Goal: Information Seeking & Learning: Find specific fact

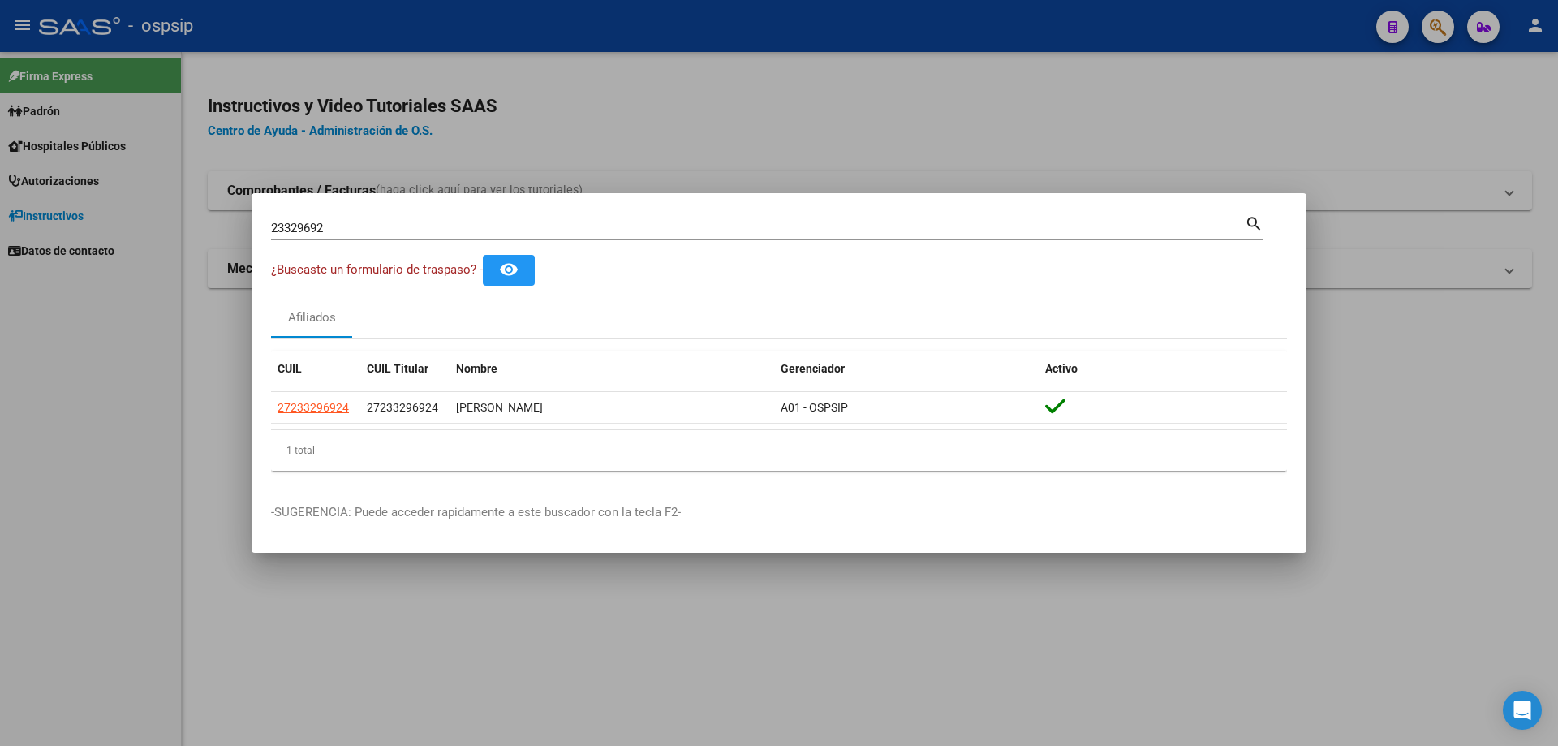
click at [419, 230] on input "23329692" at bounding box center [758, 228] width 974 height 15
type input "2"
type input "31478588"
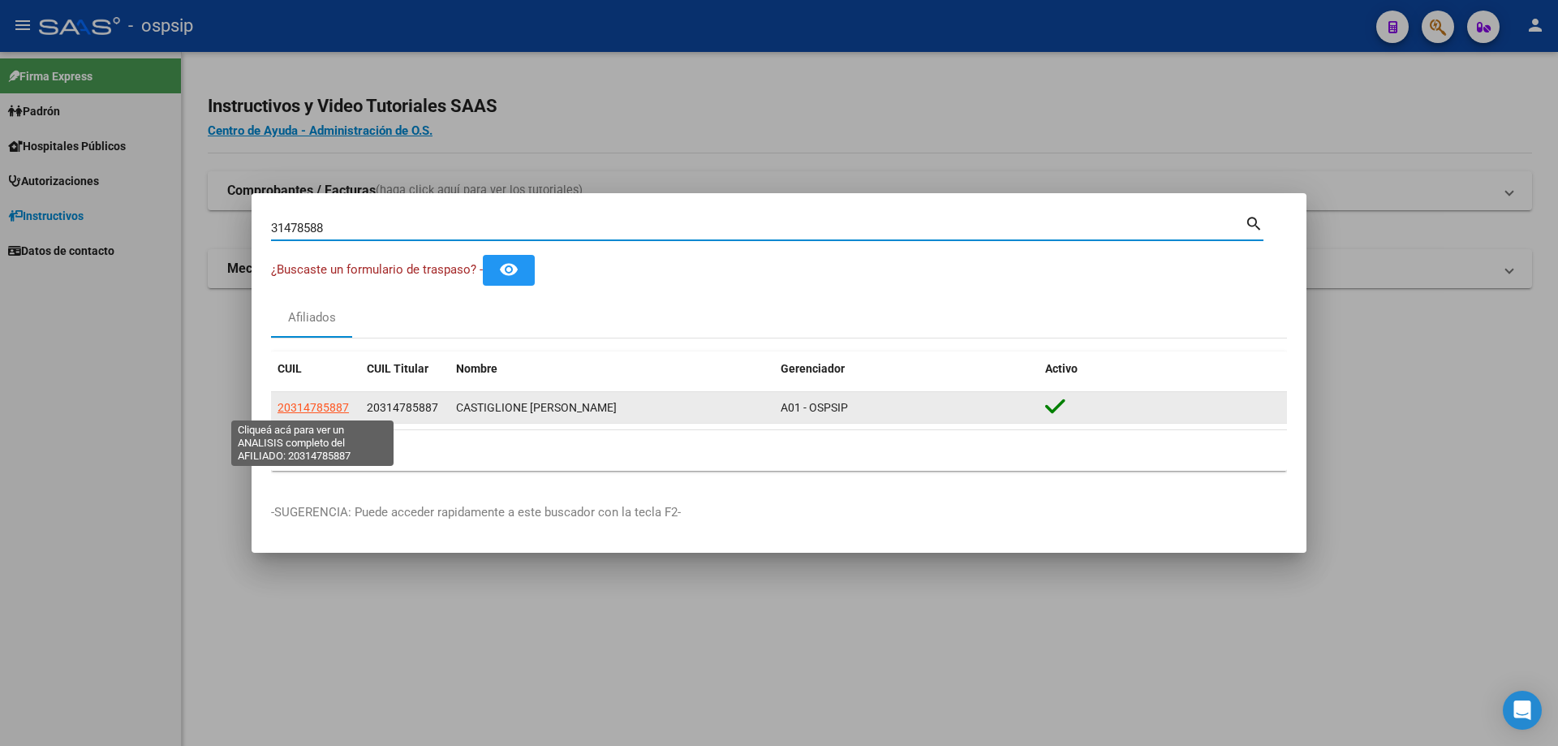
click at [316, 411] on span "20314785887" at bounding box center [313, 407] width 71 height 13
type textarea "20314785887"
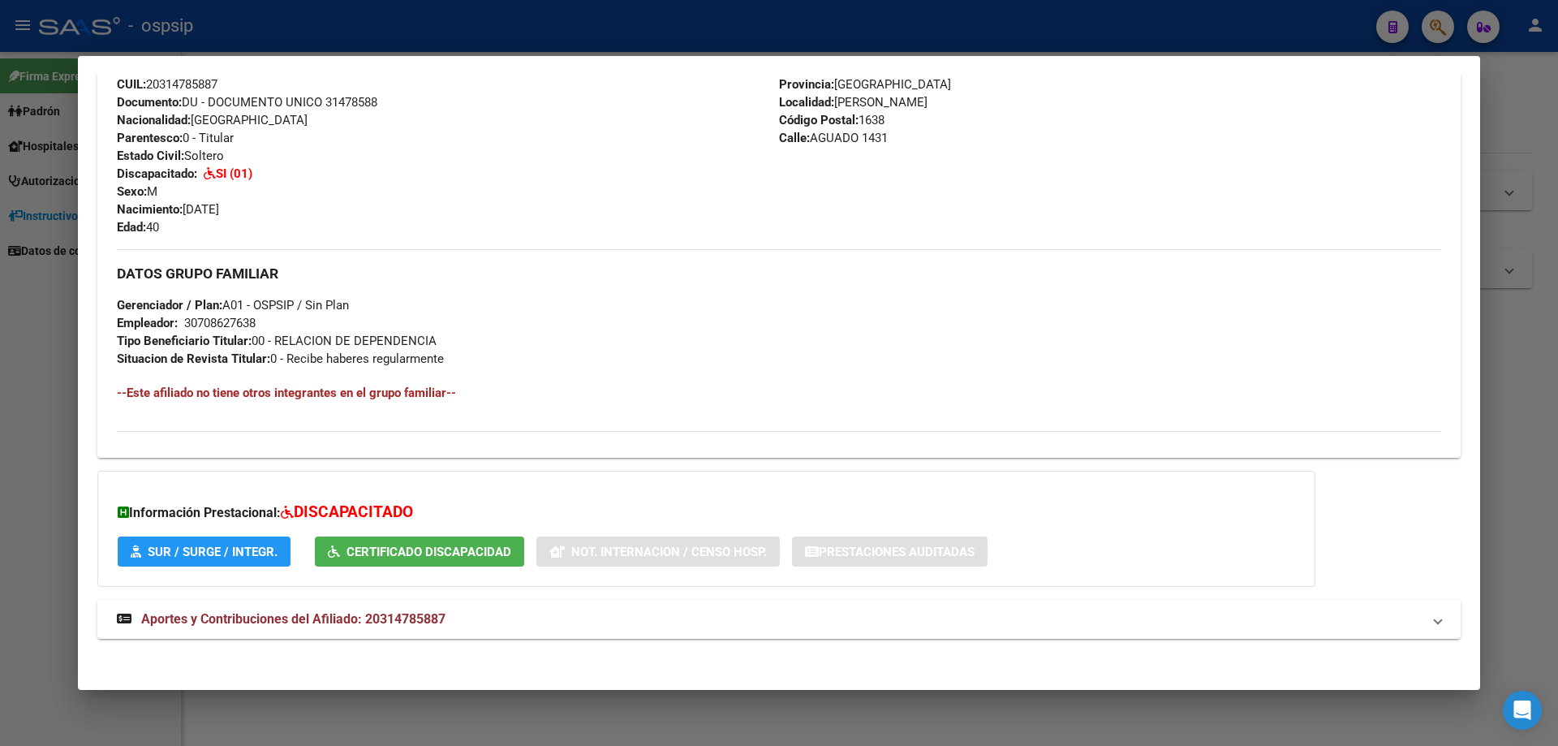
scroll to position [590, 0]
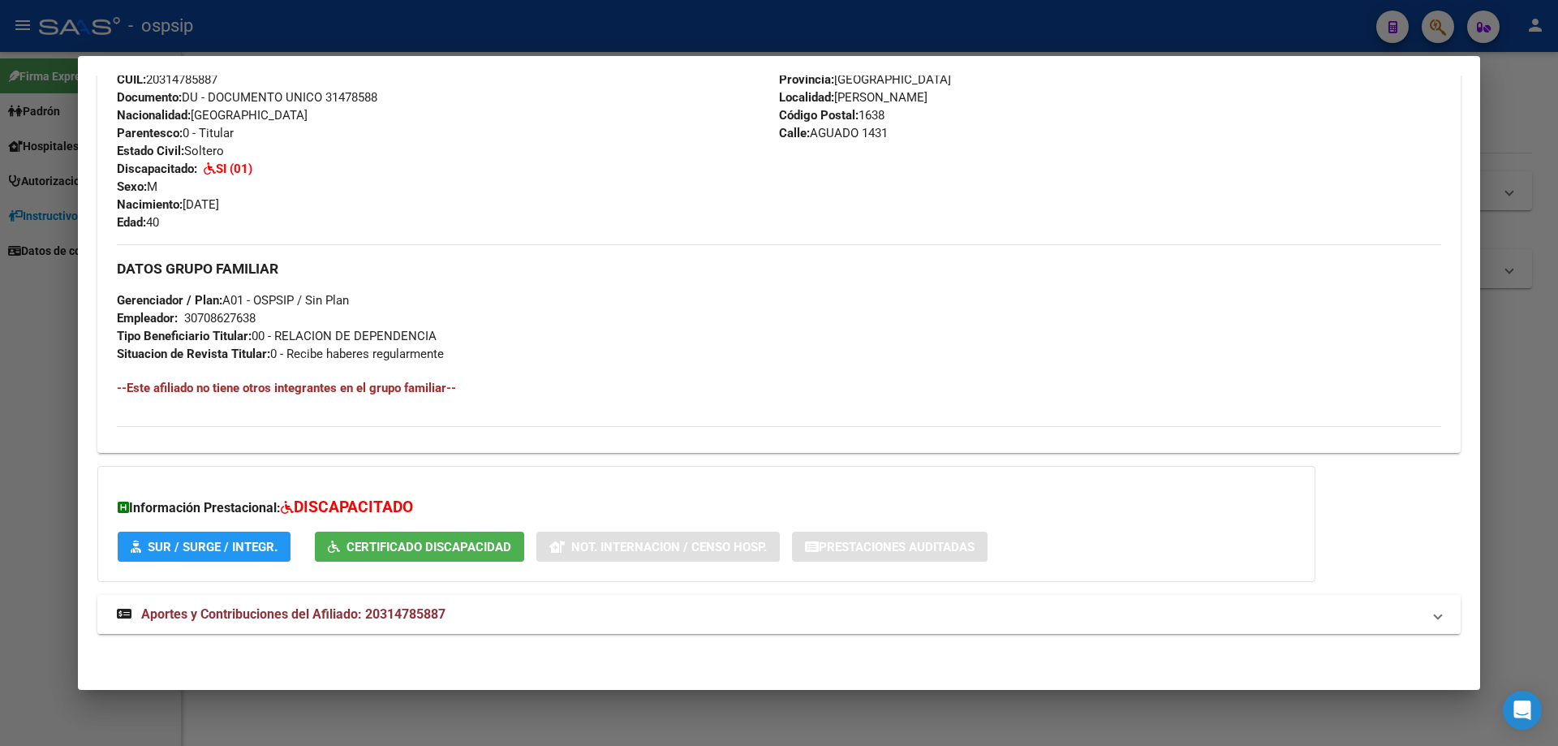
click at [411, 608] on span "Aportes y Contribuciones del Afiliado: 20314785887" at bounding box center [293, 613] width 304 height 15
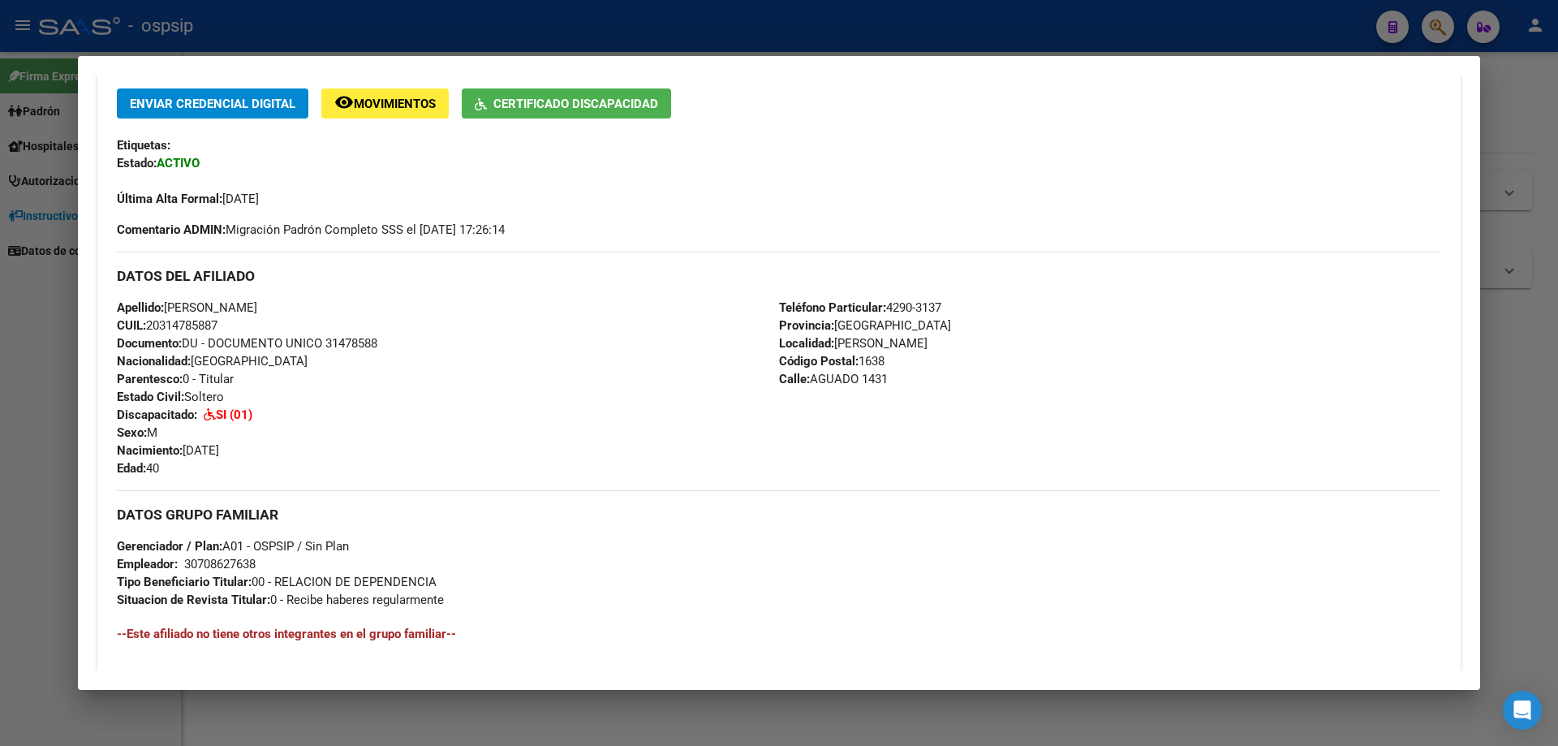
scroll to position [428, 0]
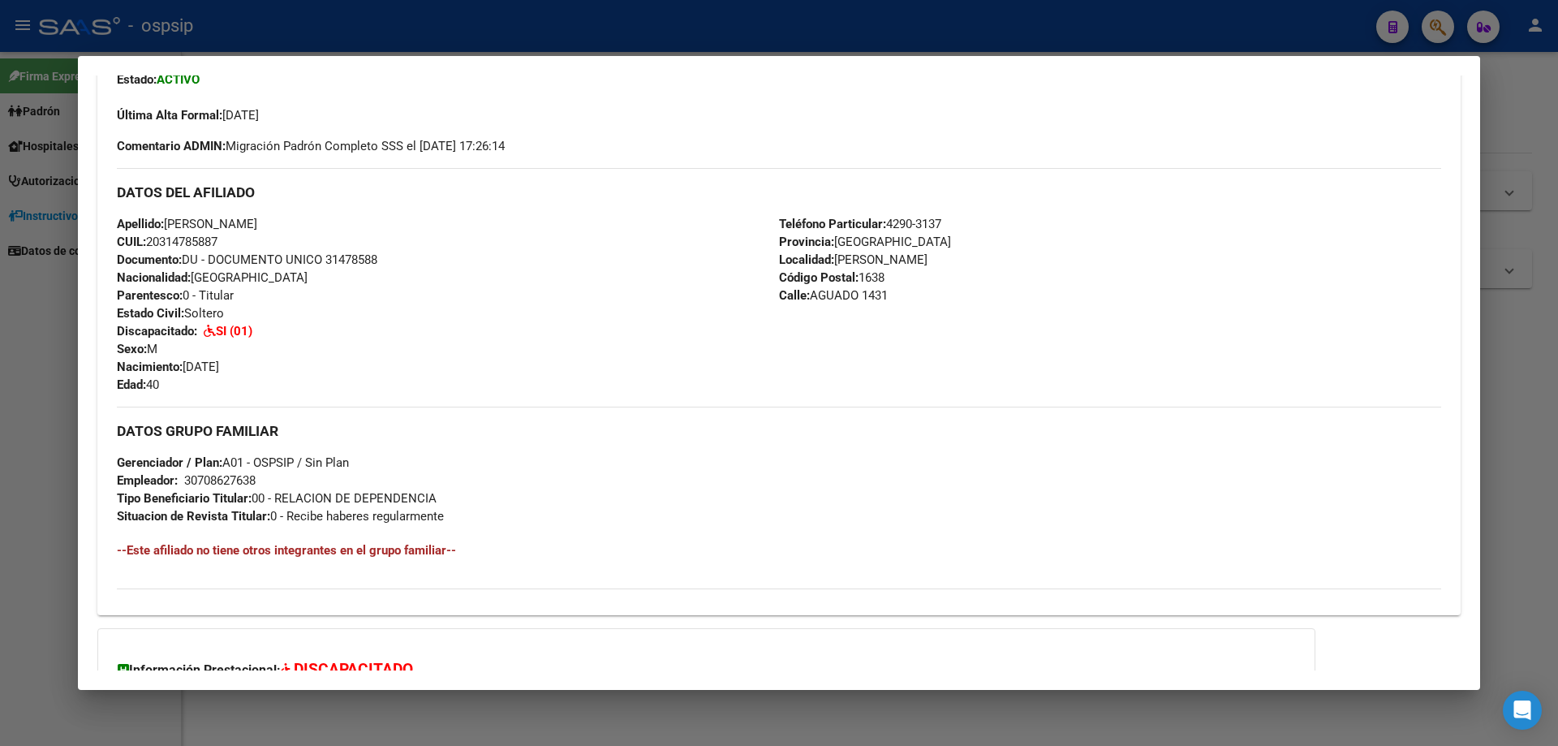
click at [785, 708] on div at bounding box center [779, 373] width 1558 height 746
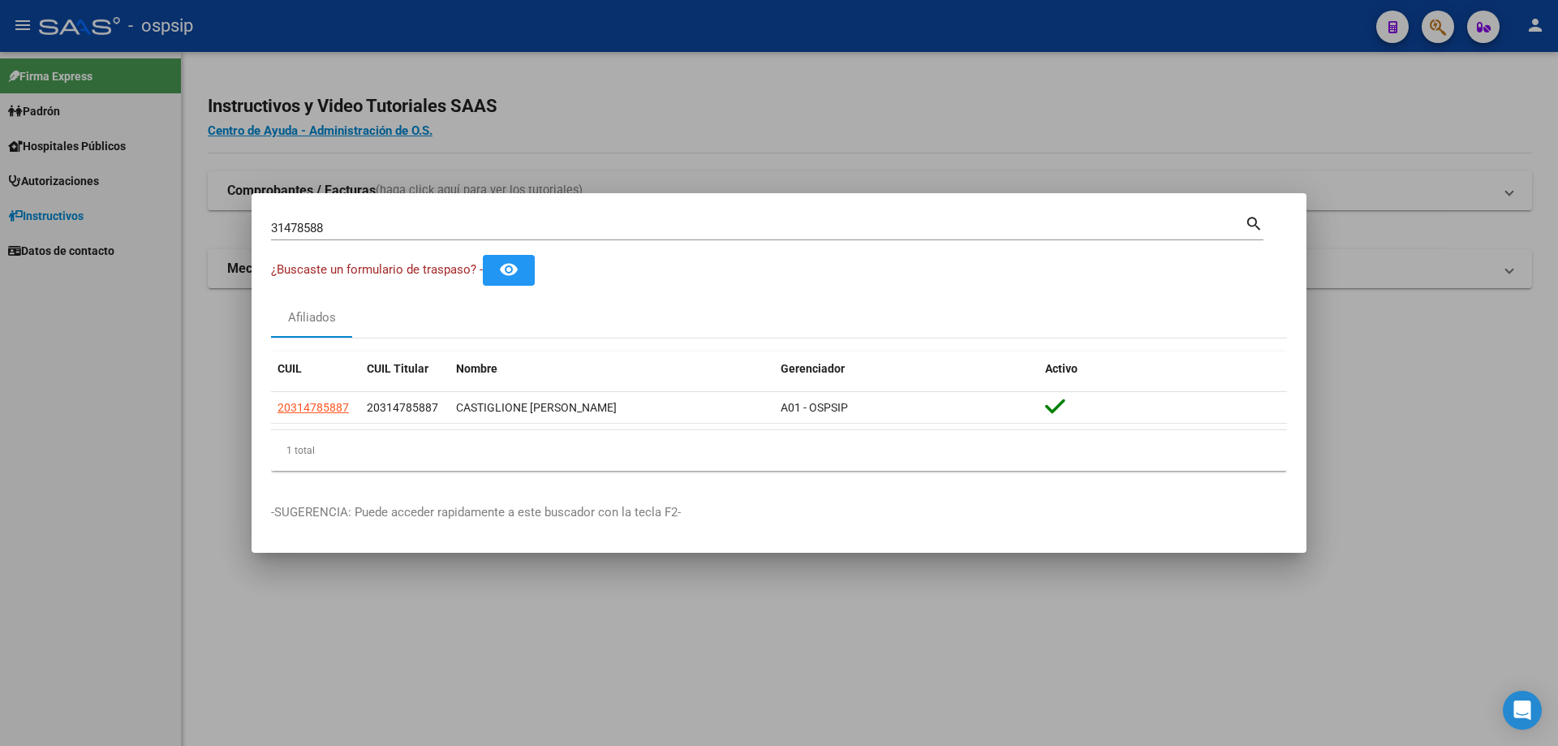
click at [484, 214] on div "31478588 Buscar (apellido, dni, [PERSON_NAME], [PERSON_NAME], cuit, obra social…" at bounding box center [767, 227] width 992 height 28
click at [481, 225] on input "31478588" at bounding box center [758, 228] width 974 height 15
type input "3"
type input "37377257"
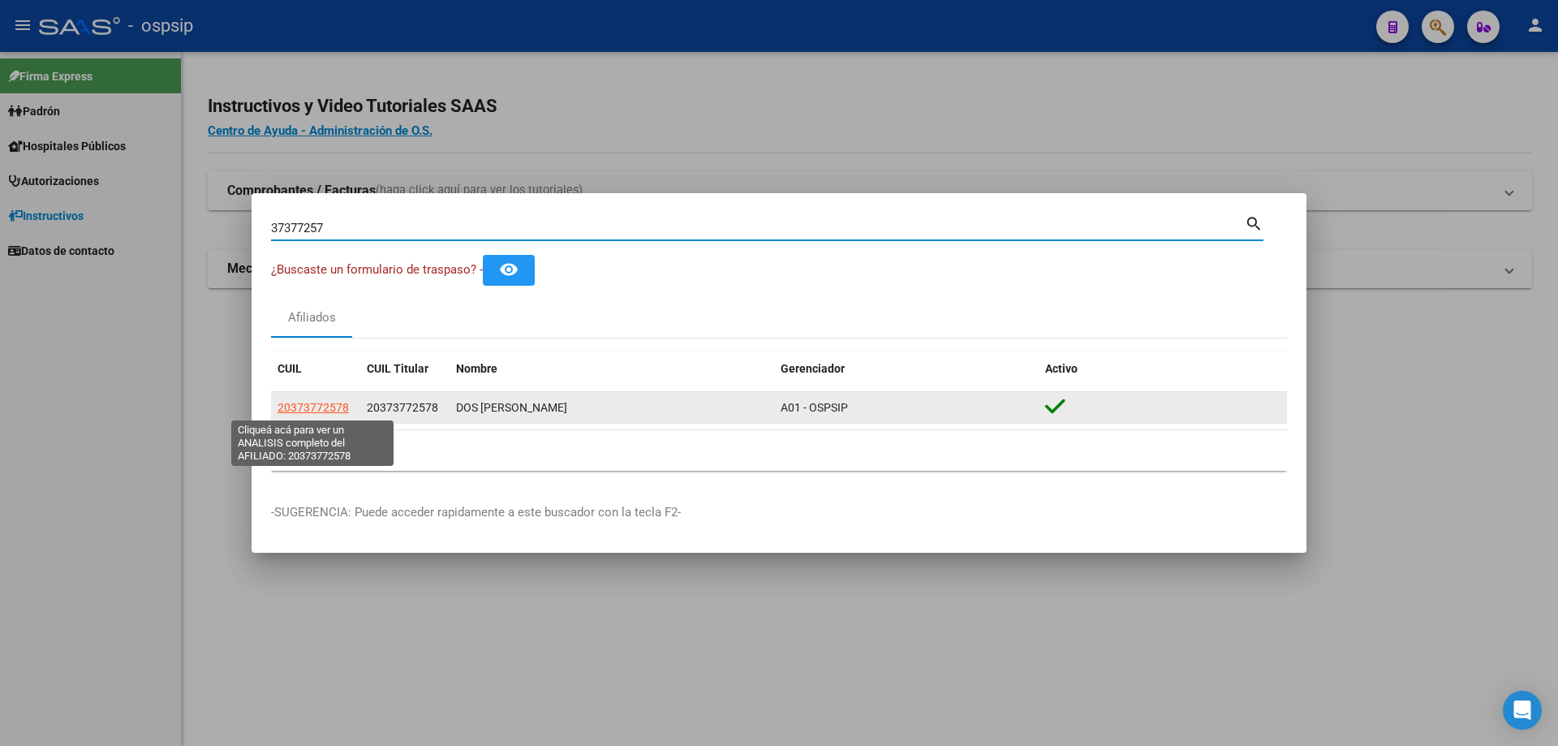
click at [339, 406] on span "20373772578" at bounding box center [313, 407] width 71 height 13
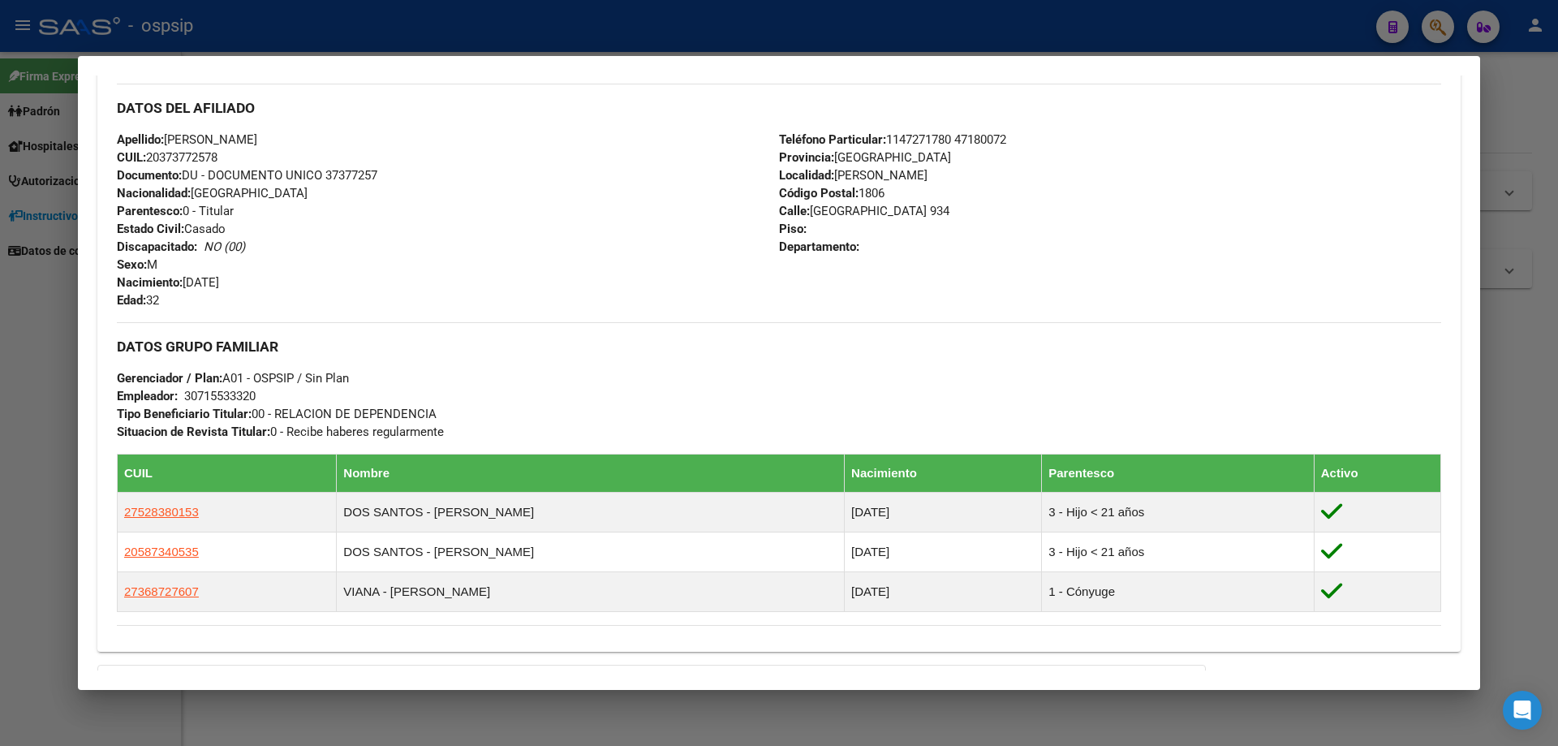
scroll to position [487, 0]
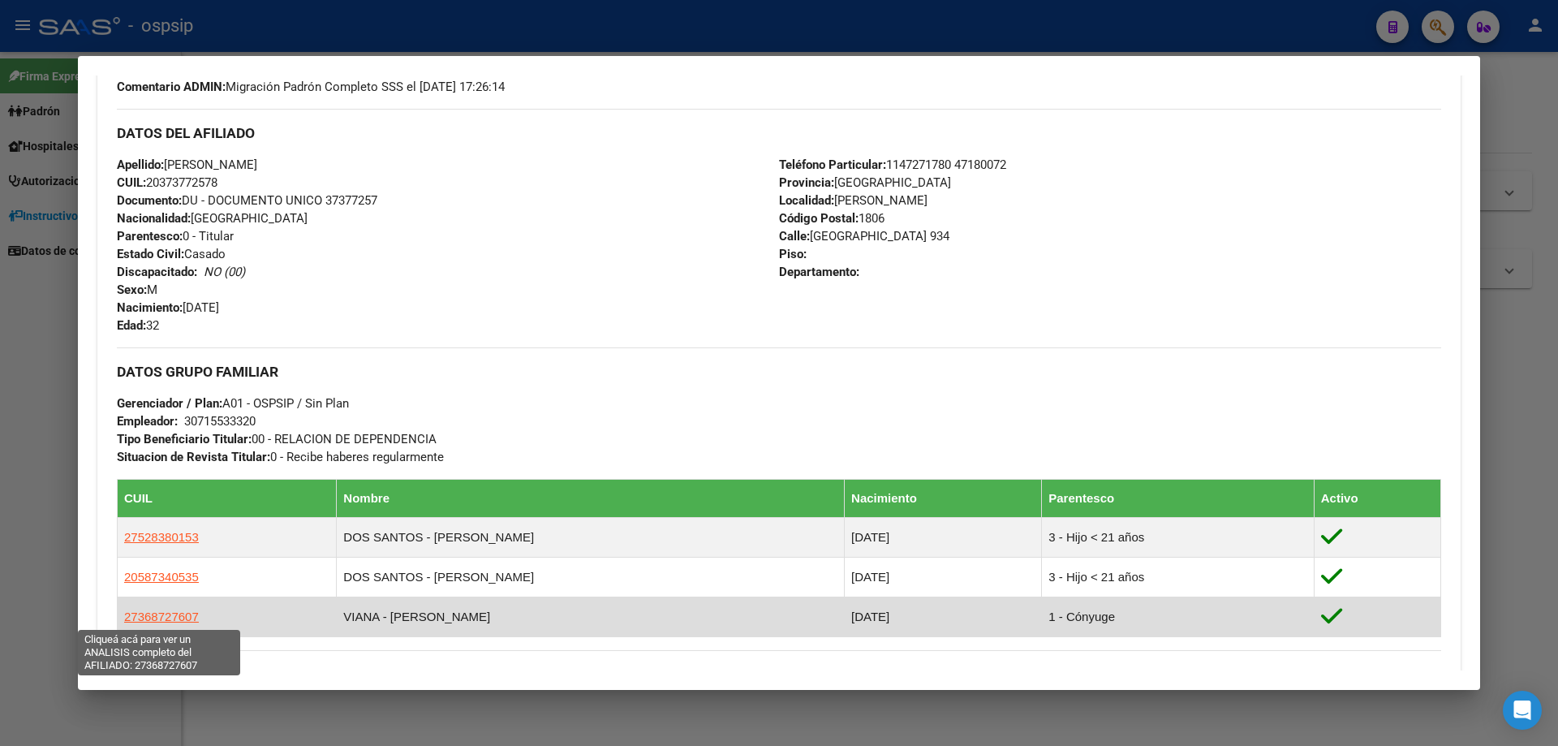
click at [169, 621] on span "27368727607" at bounding box center [161, 616] width 75 height 14
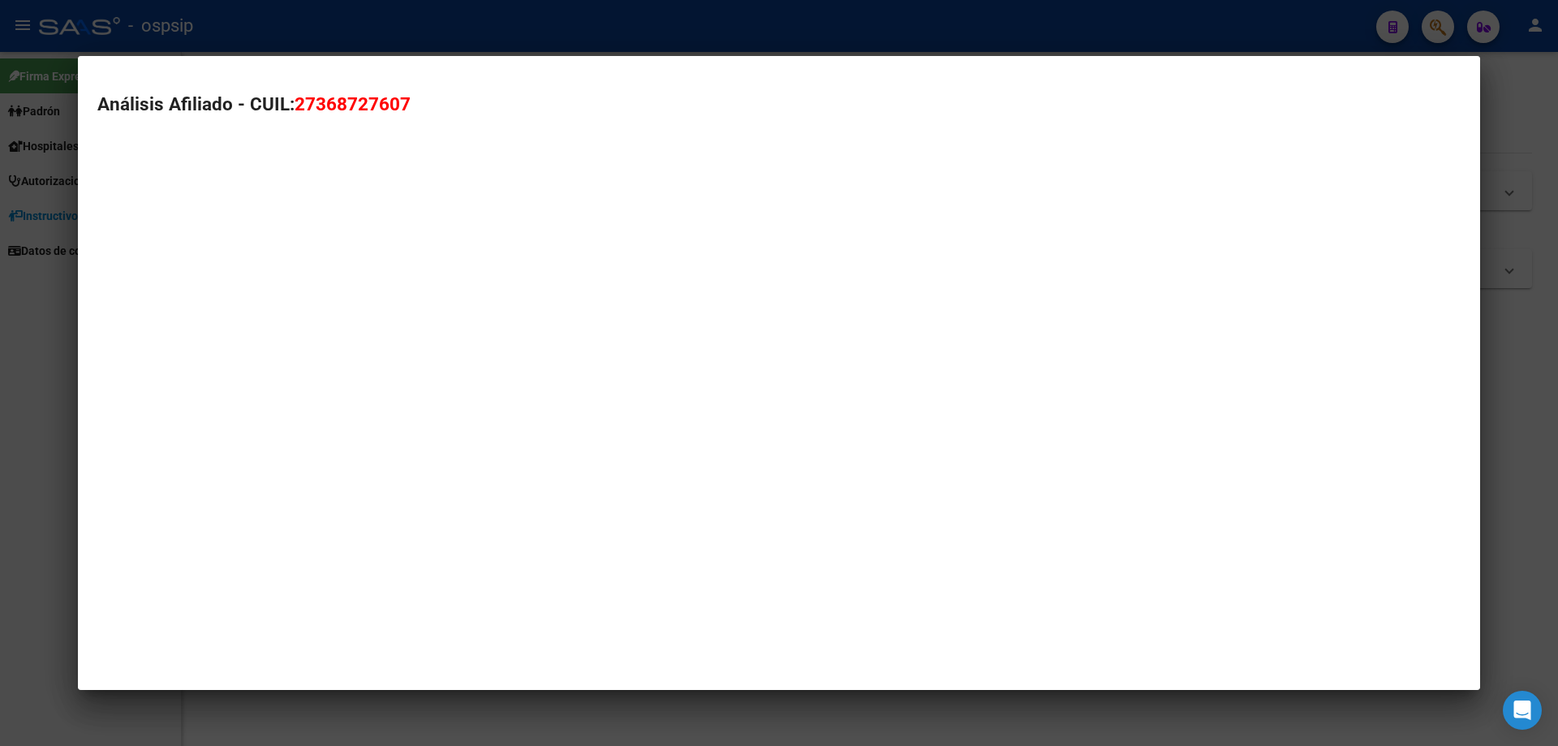
type textarea "27368727607"
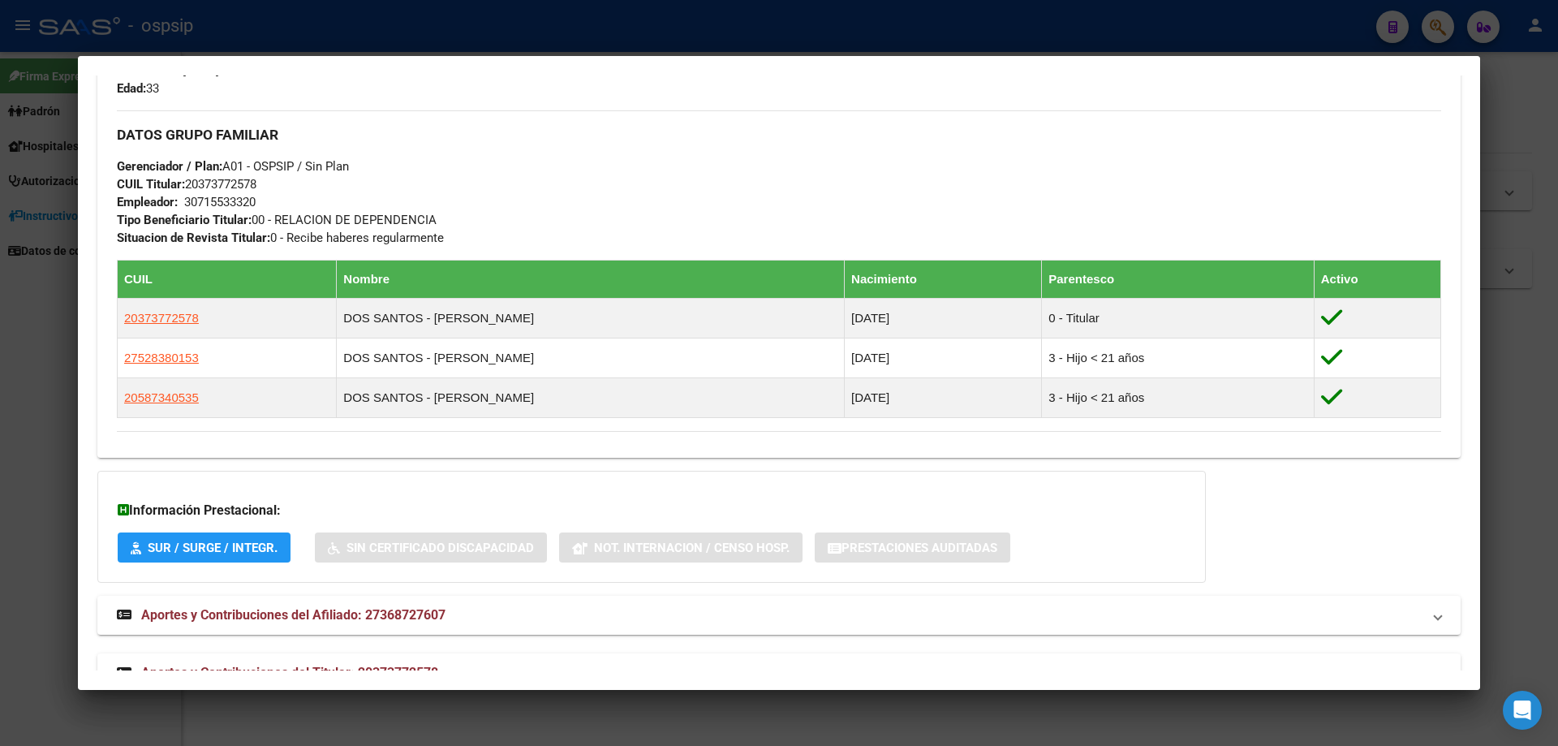
scroll to position [733, 0]
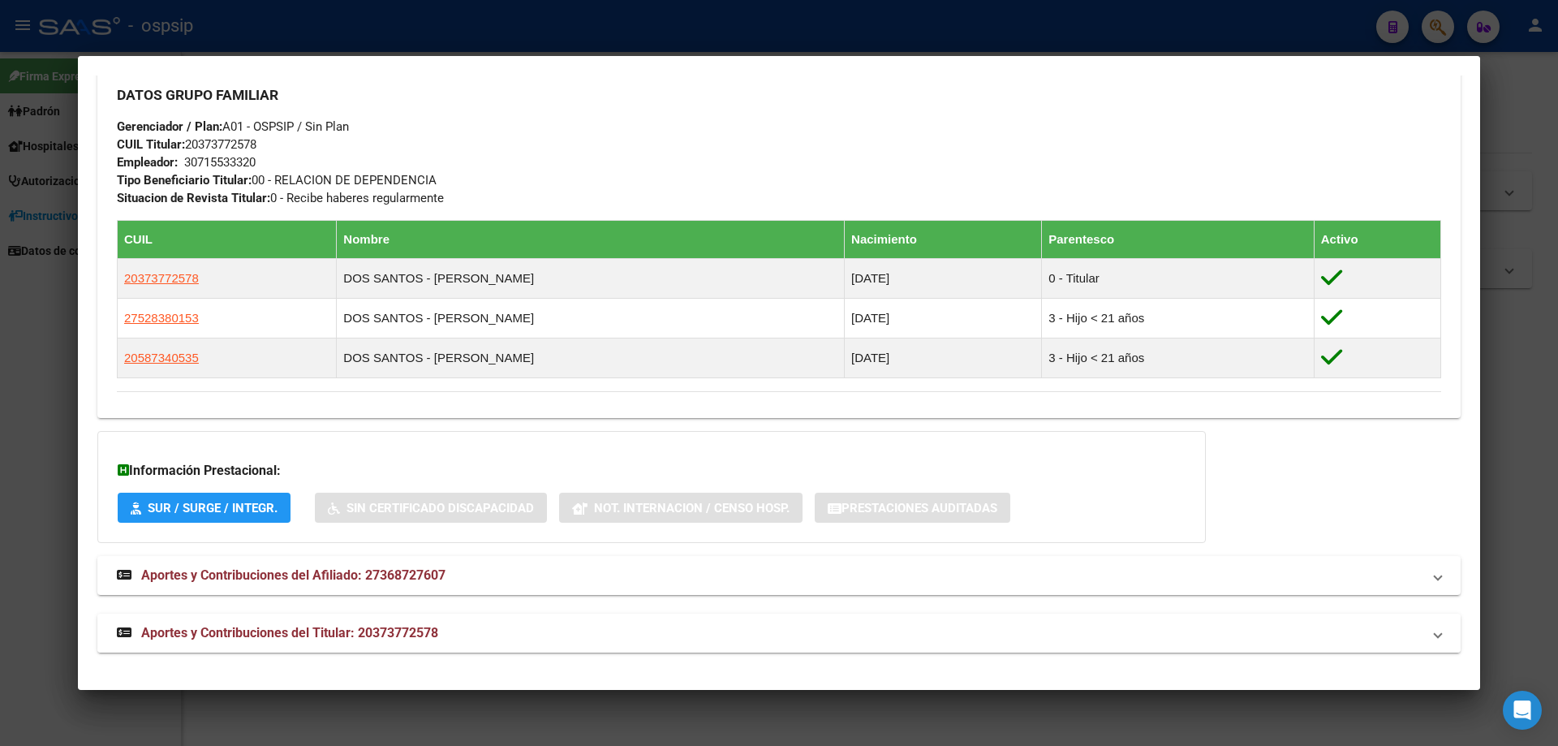
click at [303, 634] on span "Aportes y Contribuciones del Titular: 20373772578" at bounding box center [289, 632] width 297 height 15
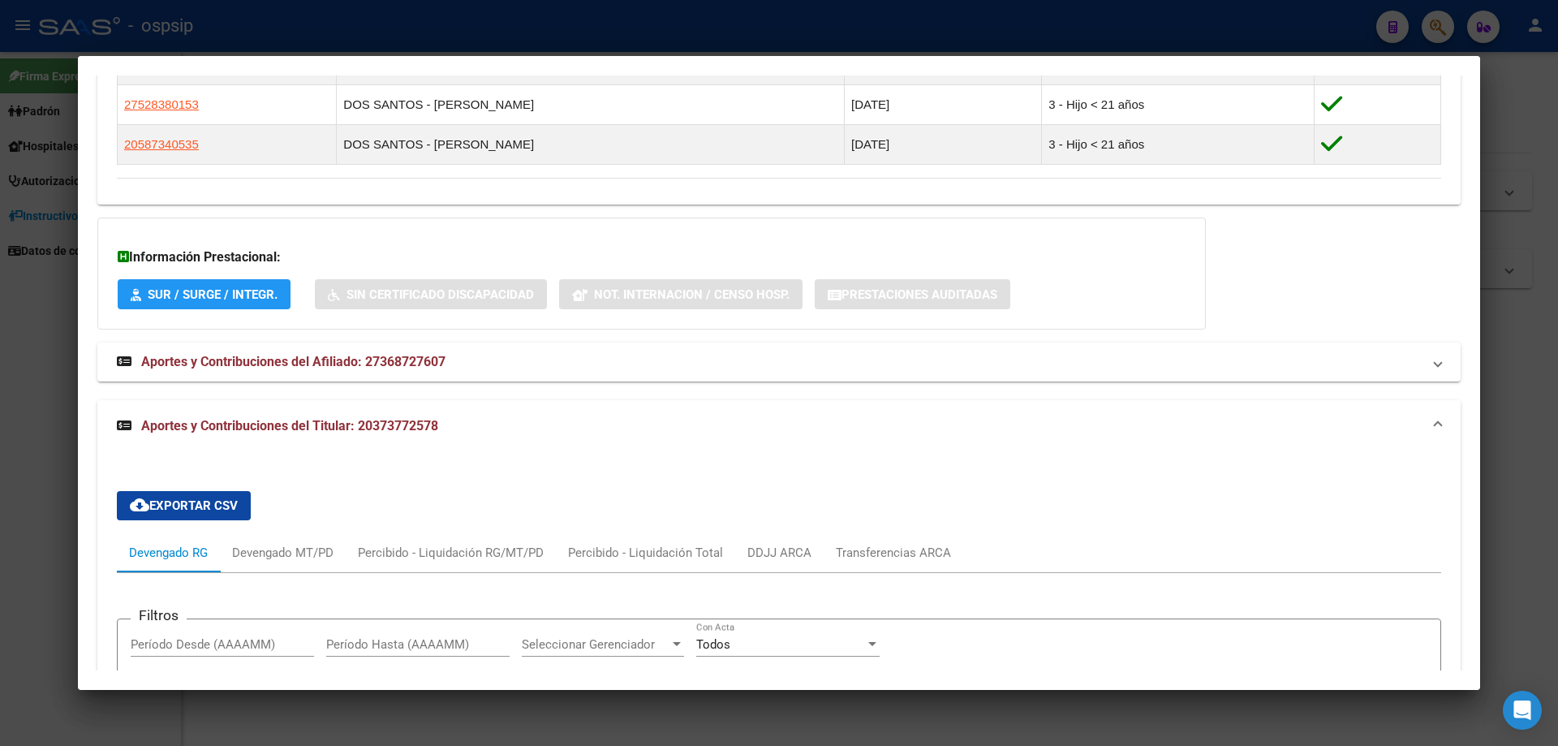
scroll to position [886, 0]
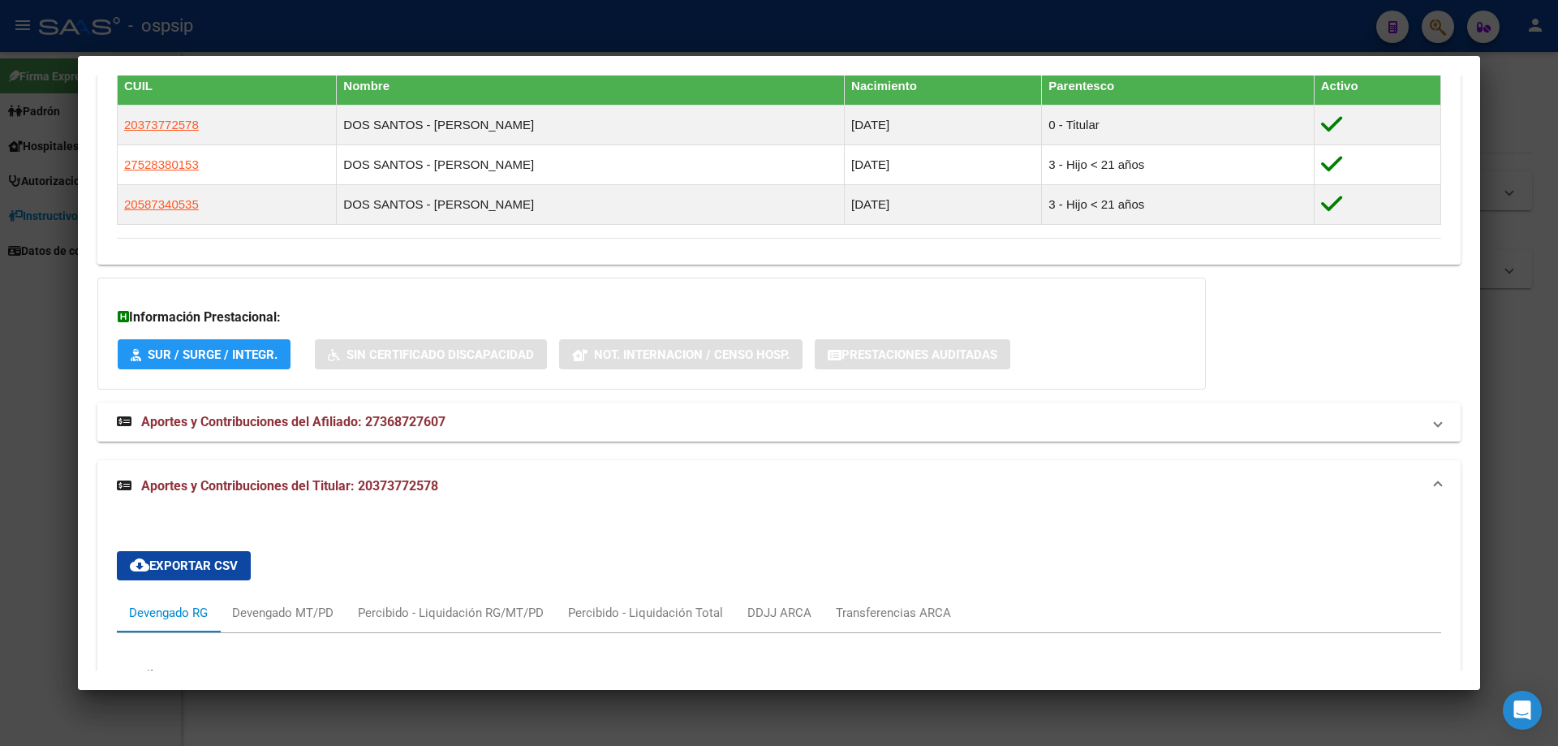
click at [383, 424] on span "Aportes y Contribuciones del Afiliado: 27368727607" at bounding box center [293, 421] width 304 height 15
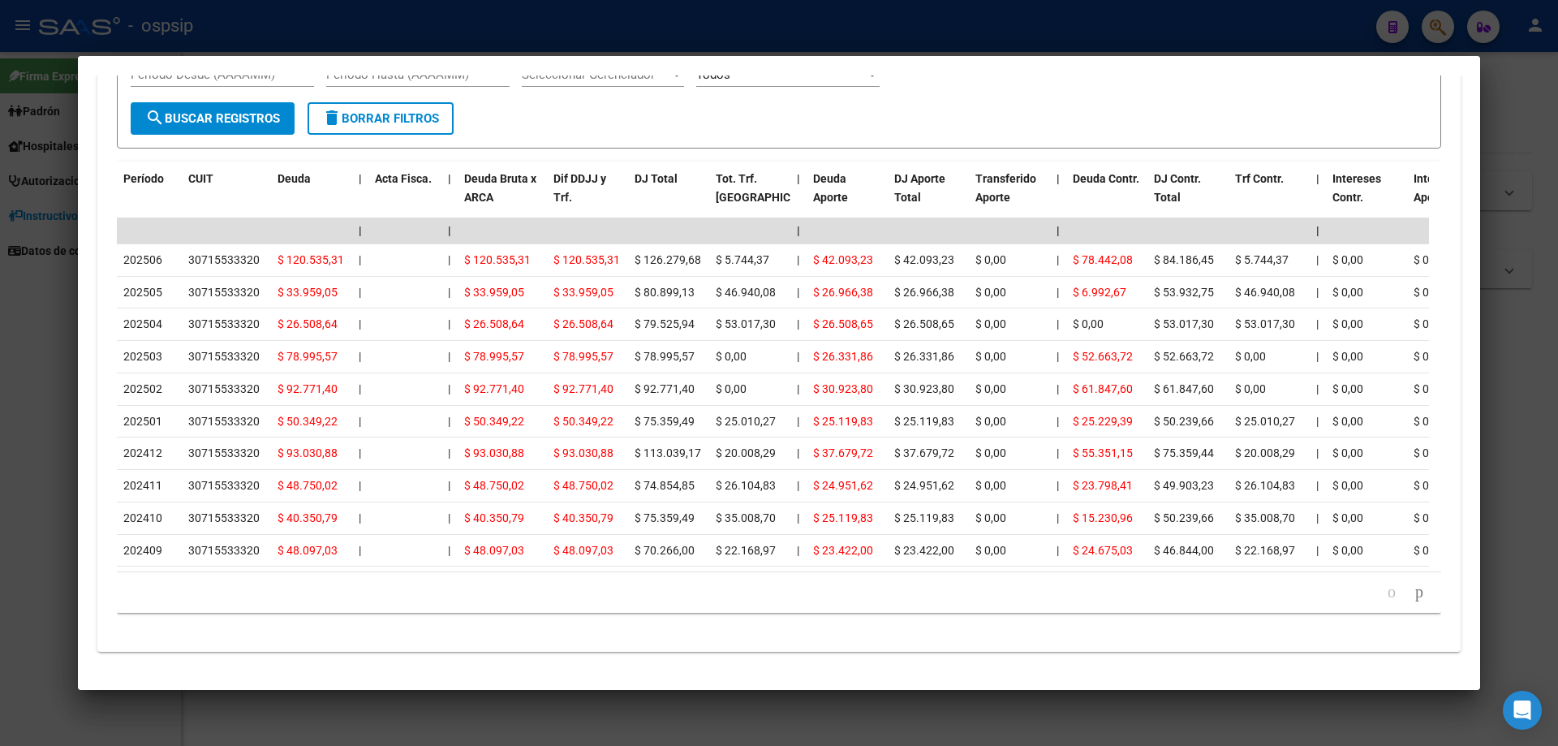
scroll to position [2213, 0]
click at [707, 725] on div at bounding box center [779, 373] width 1558 height 746
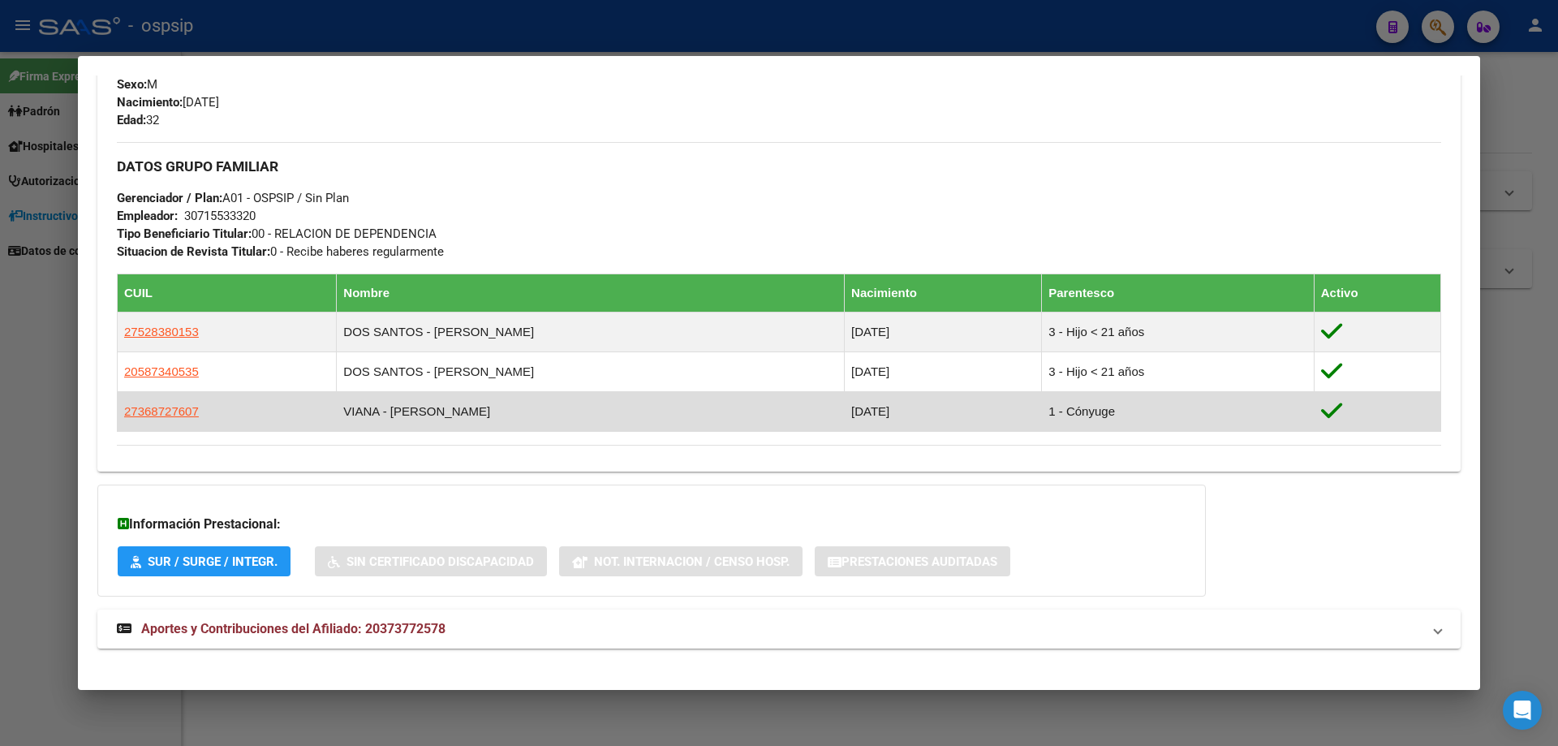
scroll to position [707, 0]
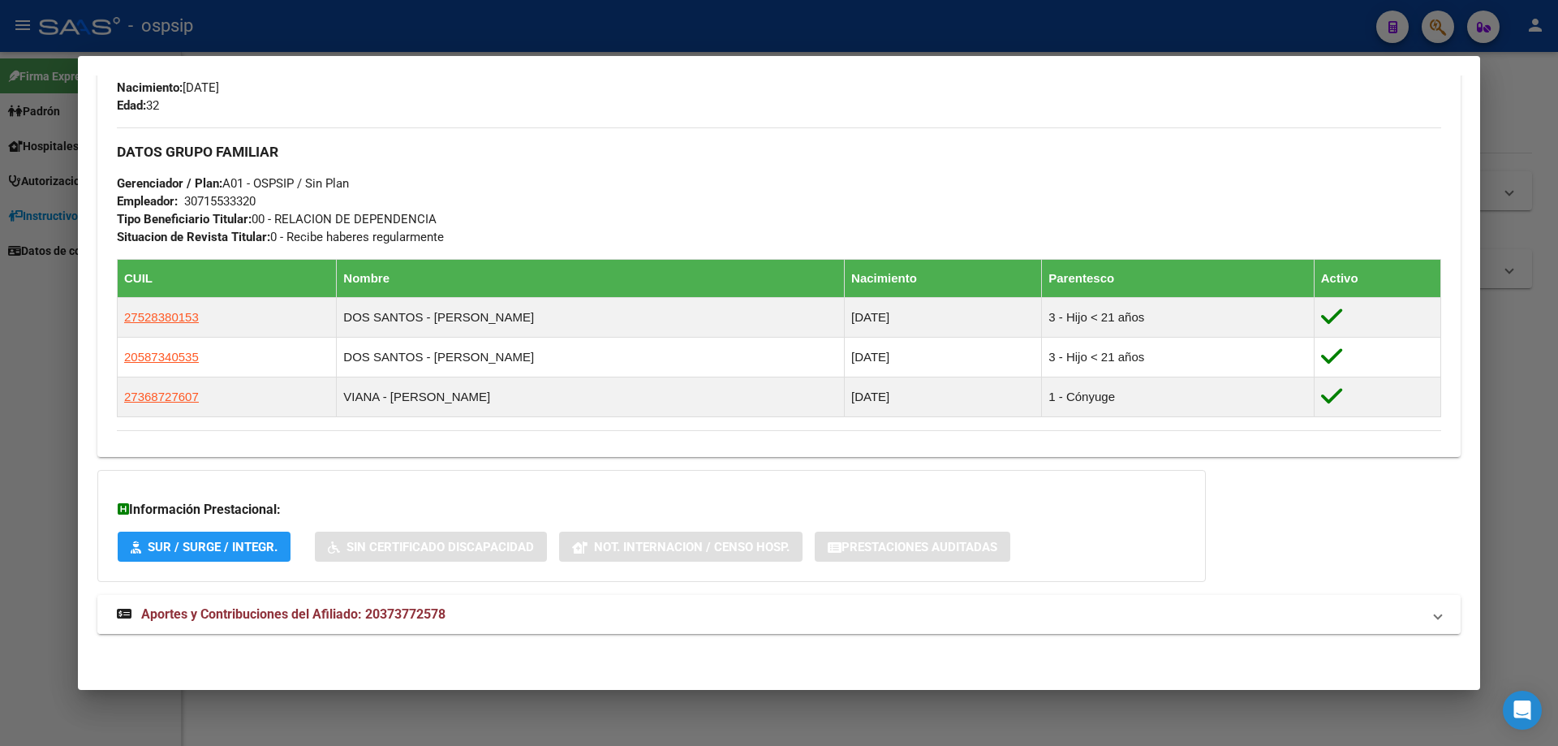
click at [346, 624] on mat-expansion-panel-header "Aportes y Contribuciones del Afiliado: 20373772578" at bounding box center [778, 614] width 1363 height 39
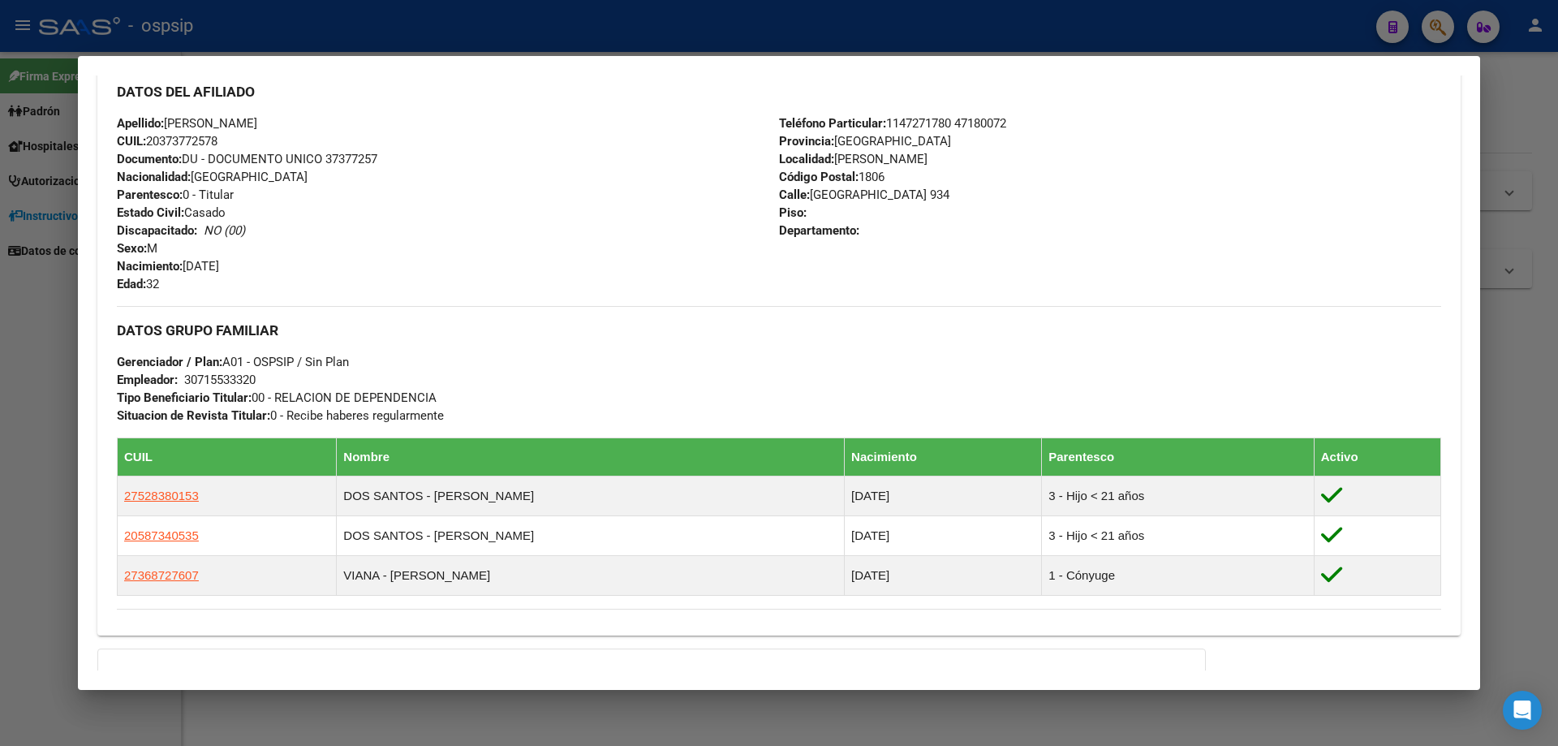
scroll to position [406, 0]
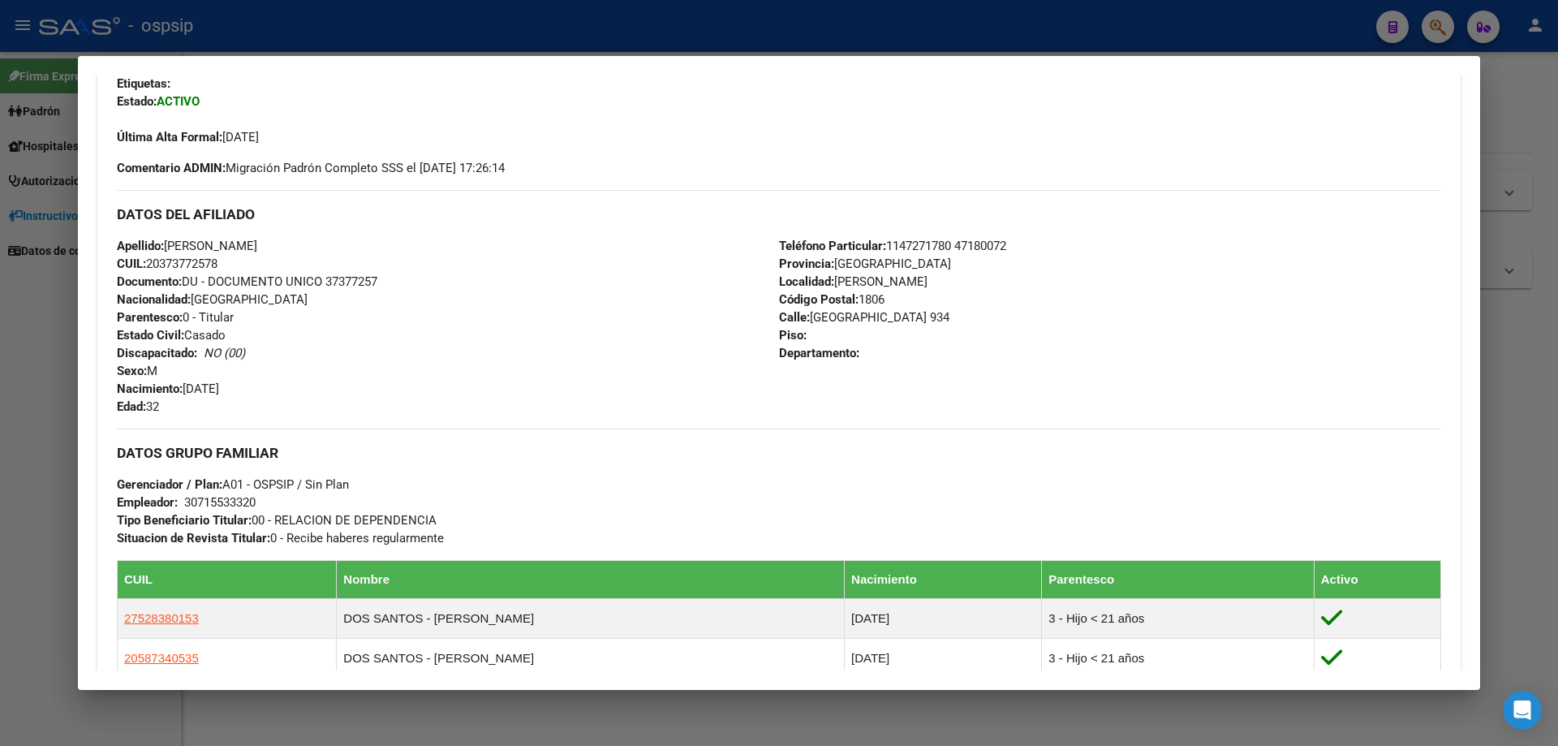
drag, startPoint x: 388, startPoint y: 278, endPoint x: 326, endPoint y: 281, distance: 61.7
click at [326, 281] on div "Apellido: [PERSON_NAME] CUIL: 20373772578 Documento: DU - DOCUMENTO UNICO 37377…" at bounding box center [448, 326] width 662 height 179
copy span "37377257"
click at [435, 343] on div "Apellido: [PERSON_NAME] CUIL: 20373772578 Documento: DU - DOCUMENTO UNICO 37377…" at bounding box center [448, 326] width 662 height 179
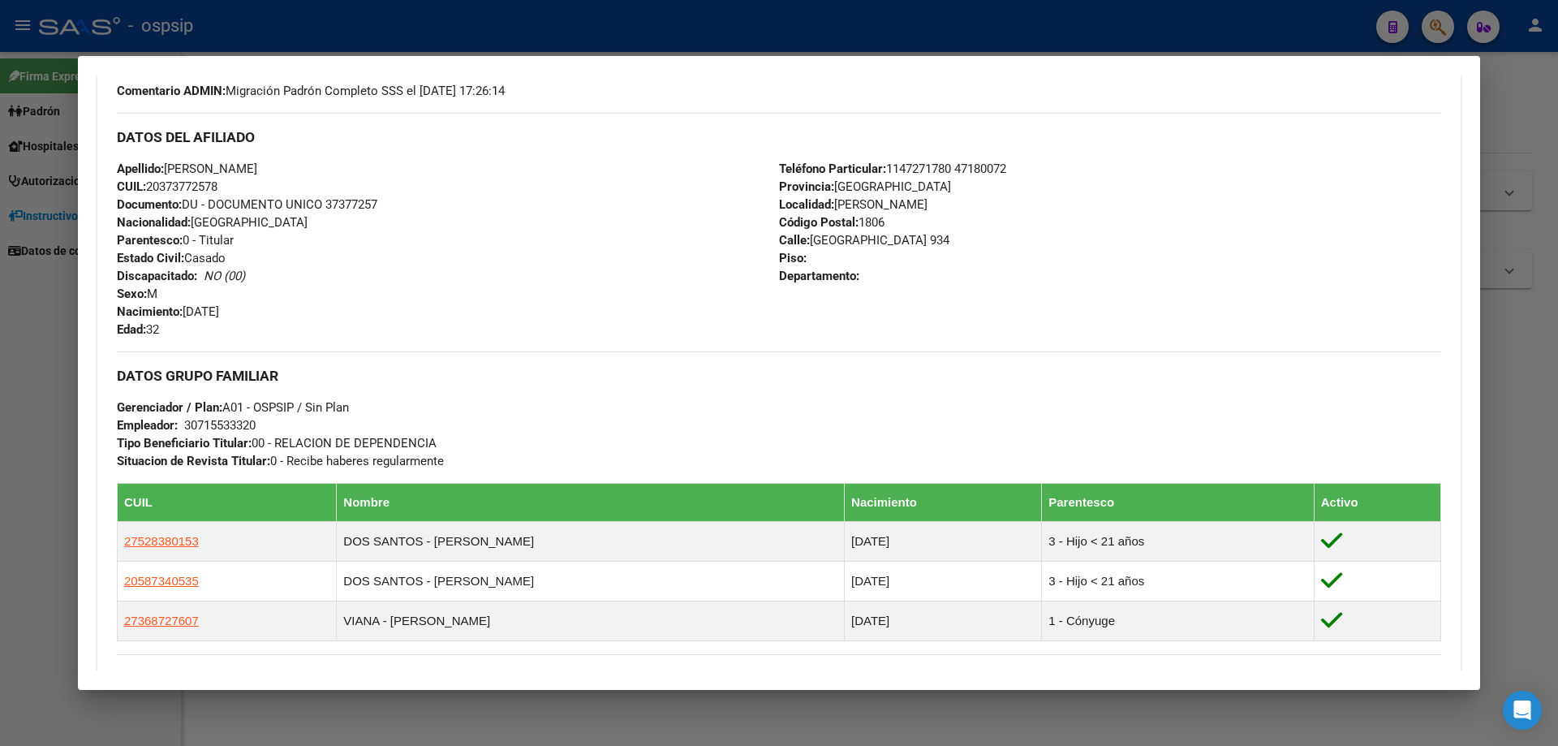
scroll to position [730, 0]
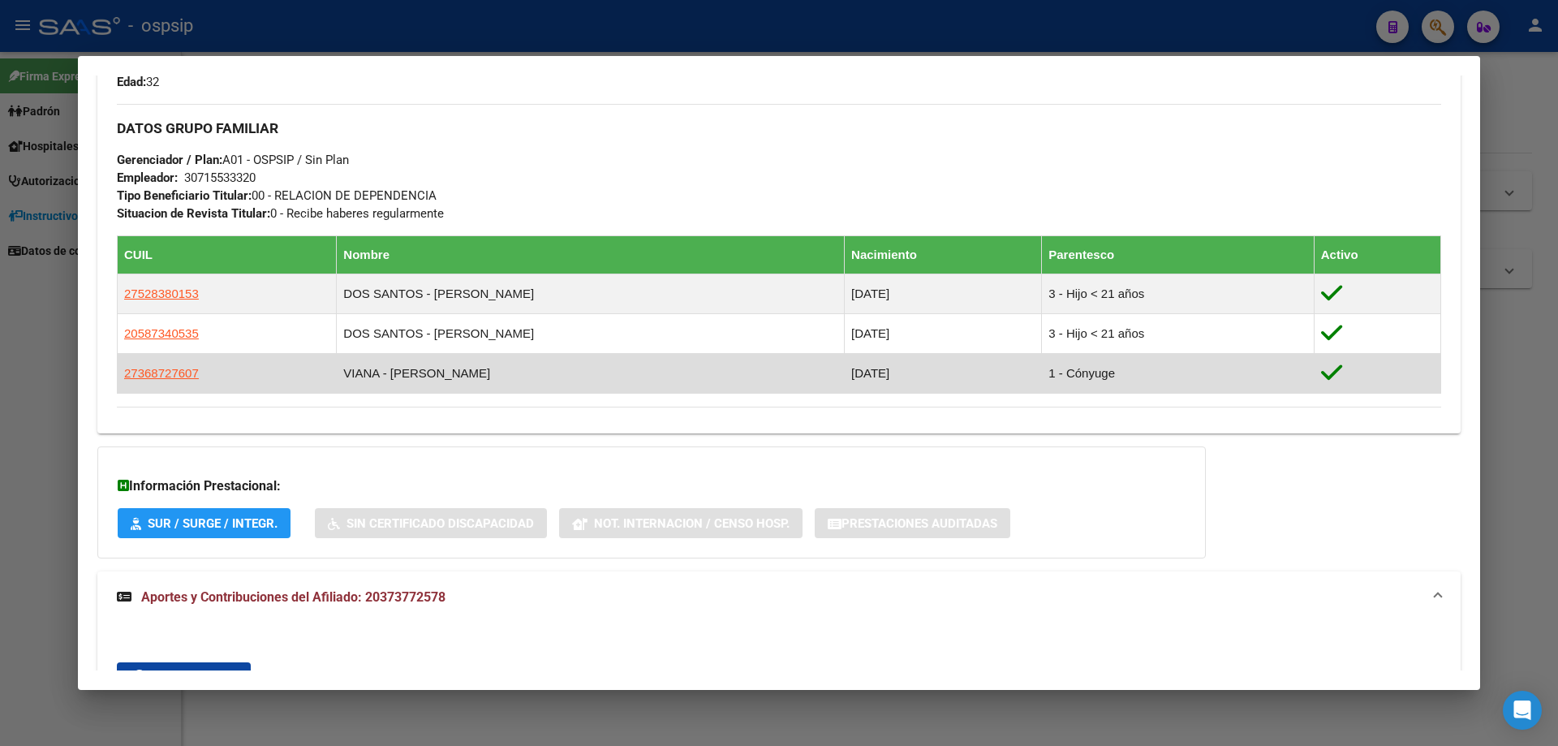
click at [418, 375] on td "VIANA - [PERSON_NAME]" at bounding box center [591, 374] width 508 height 40
click at [175, 372] on span "27368727607" at bounding box center [161, 373] width 75 height 14
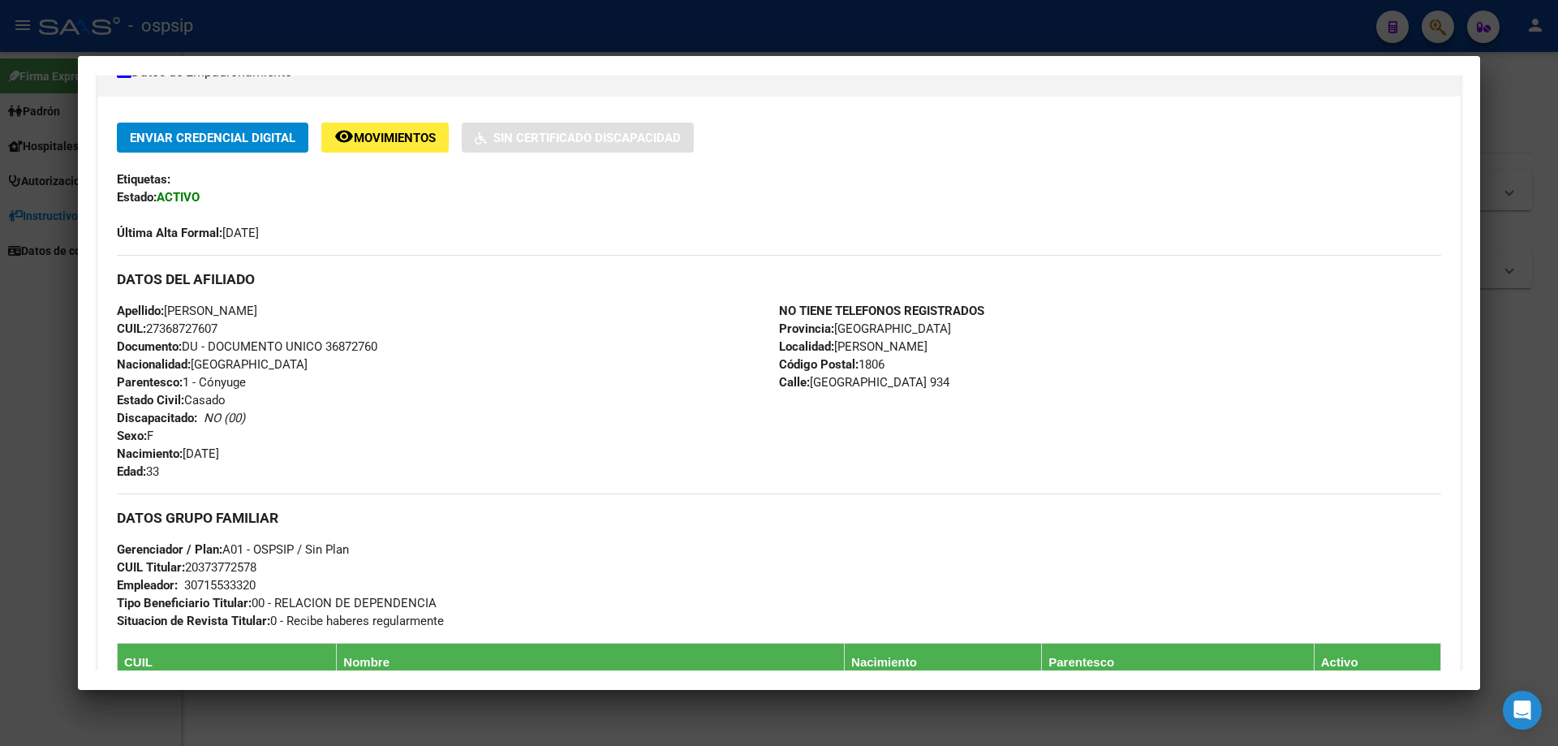
scroll to position [394, 0]
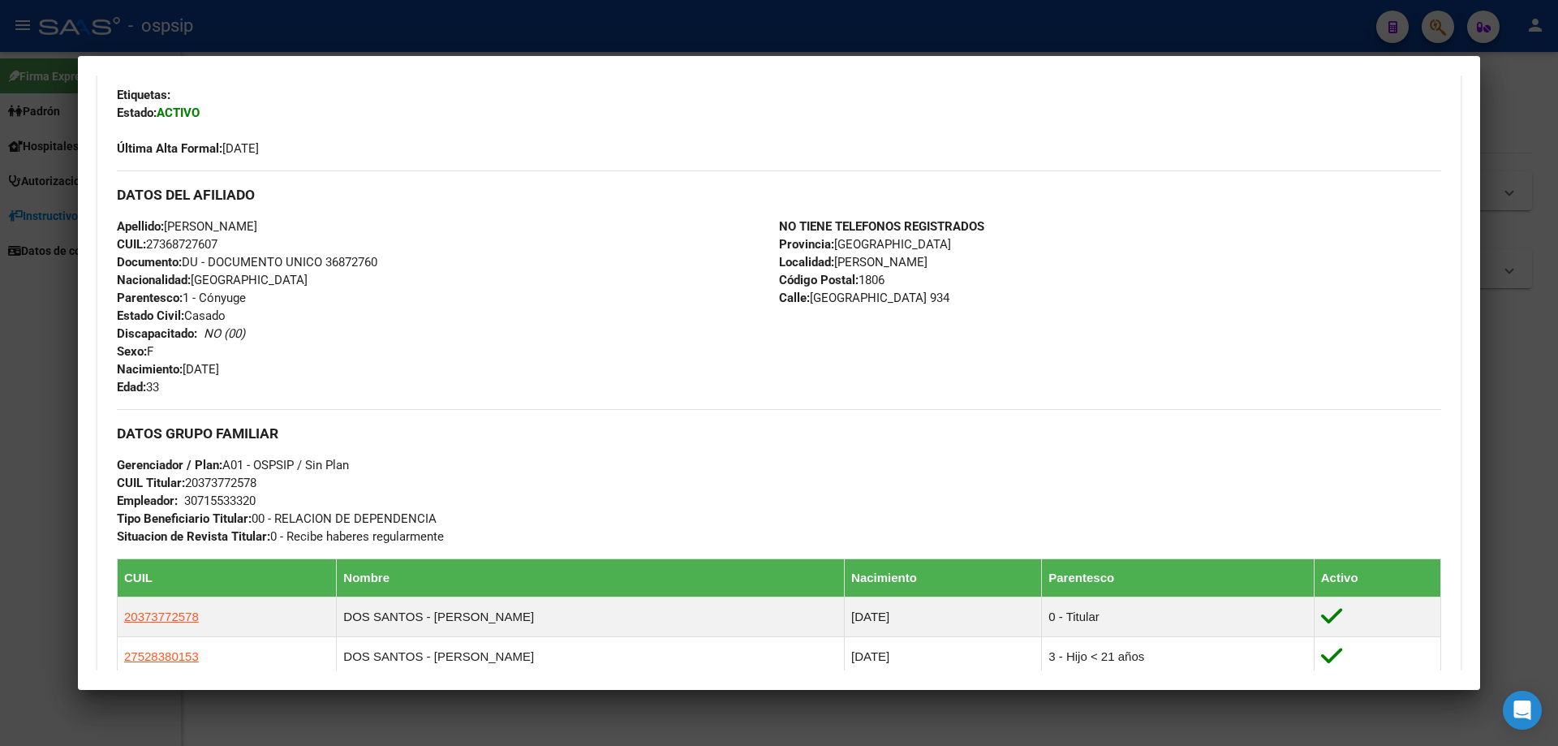
drag, startPoint x: 388, startPoint y: 260, endPoint x: 325, endPoint y: 264, distance: 62.6
click at [325, 264] on div "Apellido: [PERSON_NAME] CUIL: 27368727607 Documento: DU - DOCUMENTO UNICO 36872…" at bounding box center [448, 306] width 662 height 179
copy span "36872760"
drag, startPoint x: 235, startPoint y: 243, endPoint x: 156, endPoint y: 246, distance: 79.6
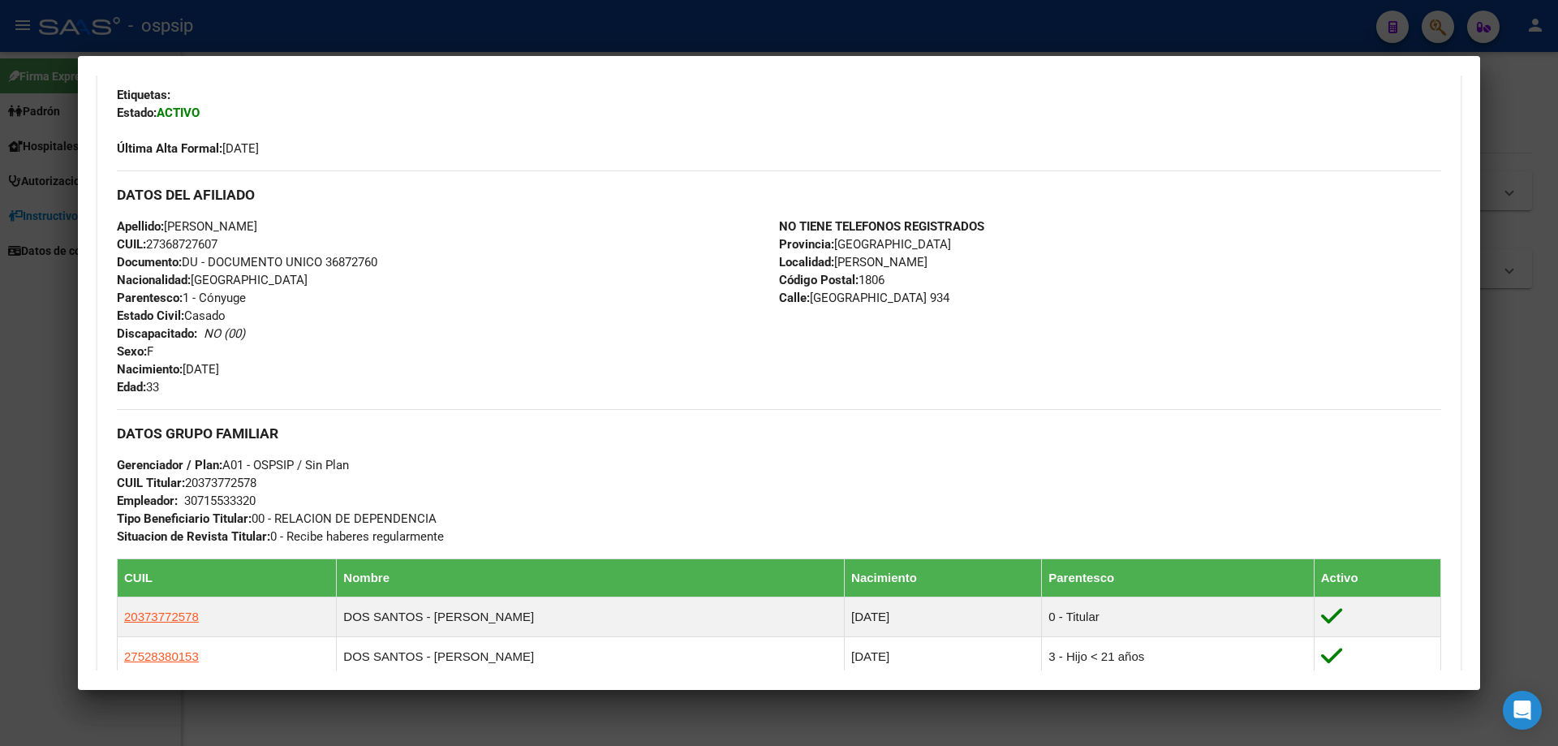
click at [152, 247] on div "Apellido: [PERSON_NAME] CUIL: 27368727607 Documento: DU - DOCUMENTO UNICO 36872…" at bounding box center [448, 306] width 662 height 179
copy span "27368727607"
click at [1526, 518] on div at bounding box center [779, 373] width 1558 height 746
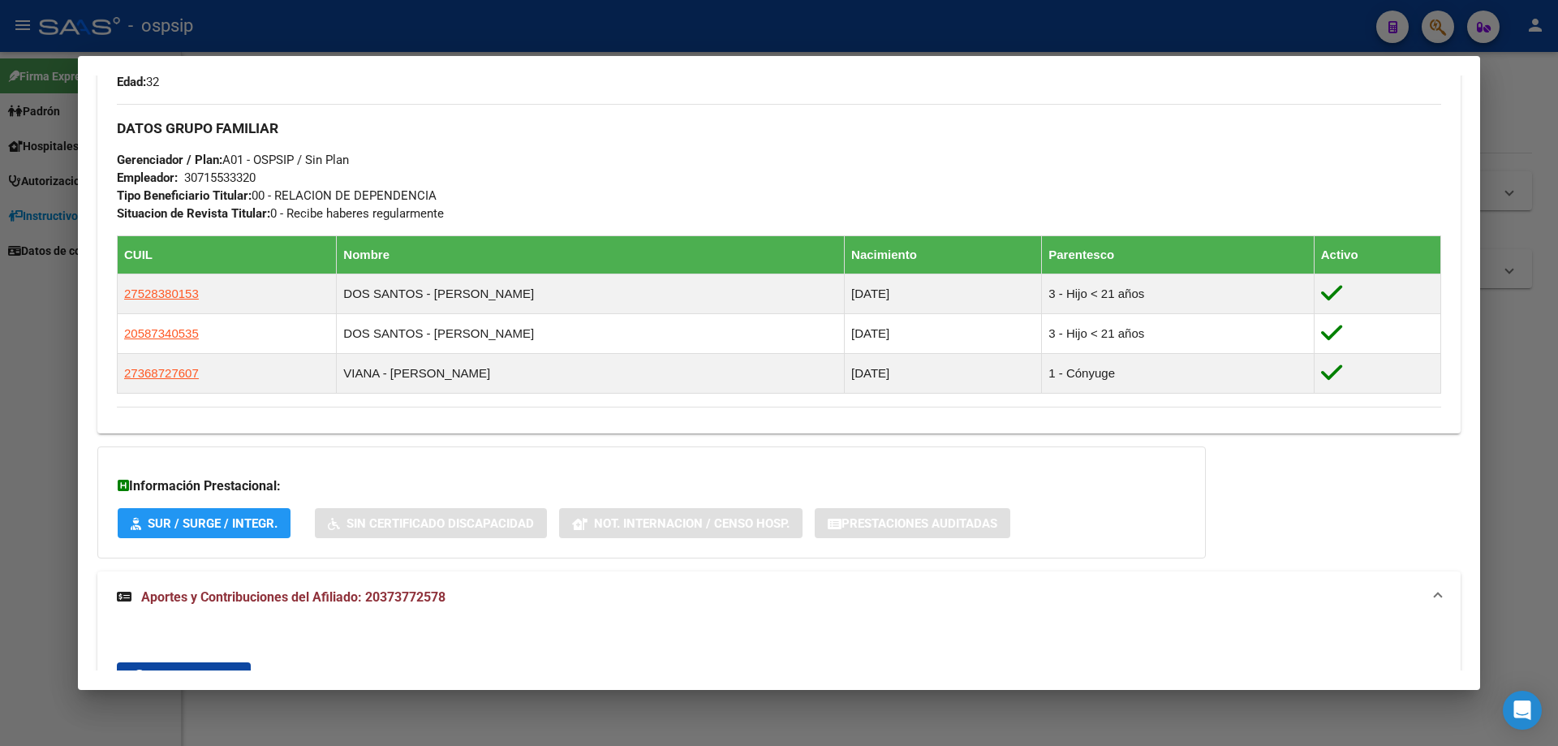
click at [1323, 723] on div at bounding box center [779, 373] width 1558 height 746
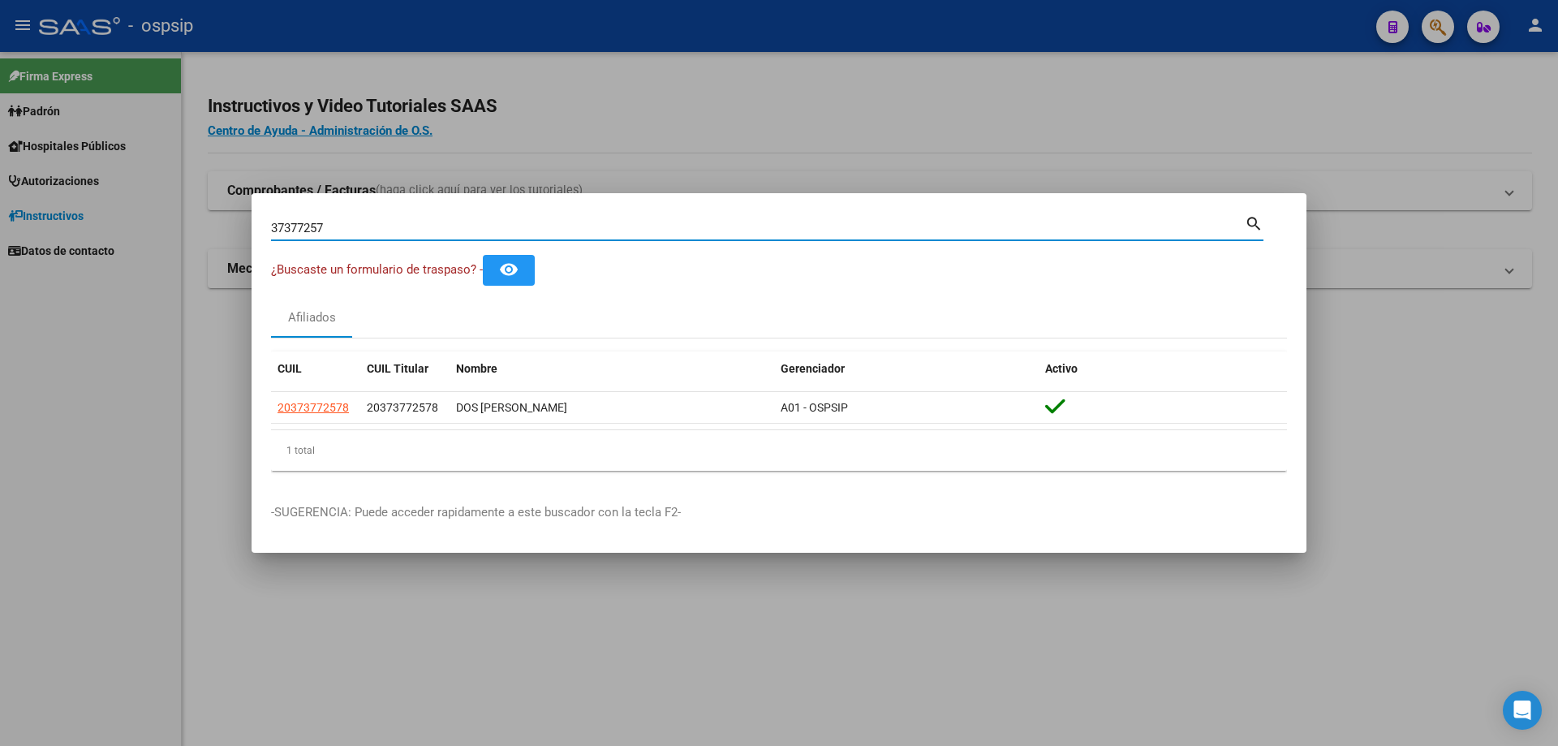
click at [350, 223] on input "37377257" at bounding box center [758, 228] width 974 height 15
type input "3"
type input "33345873"
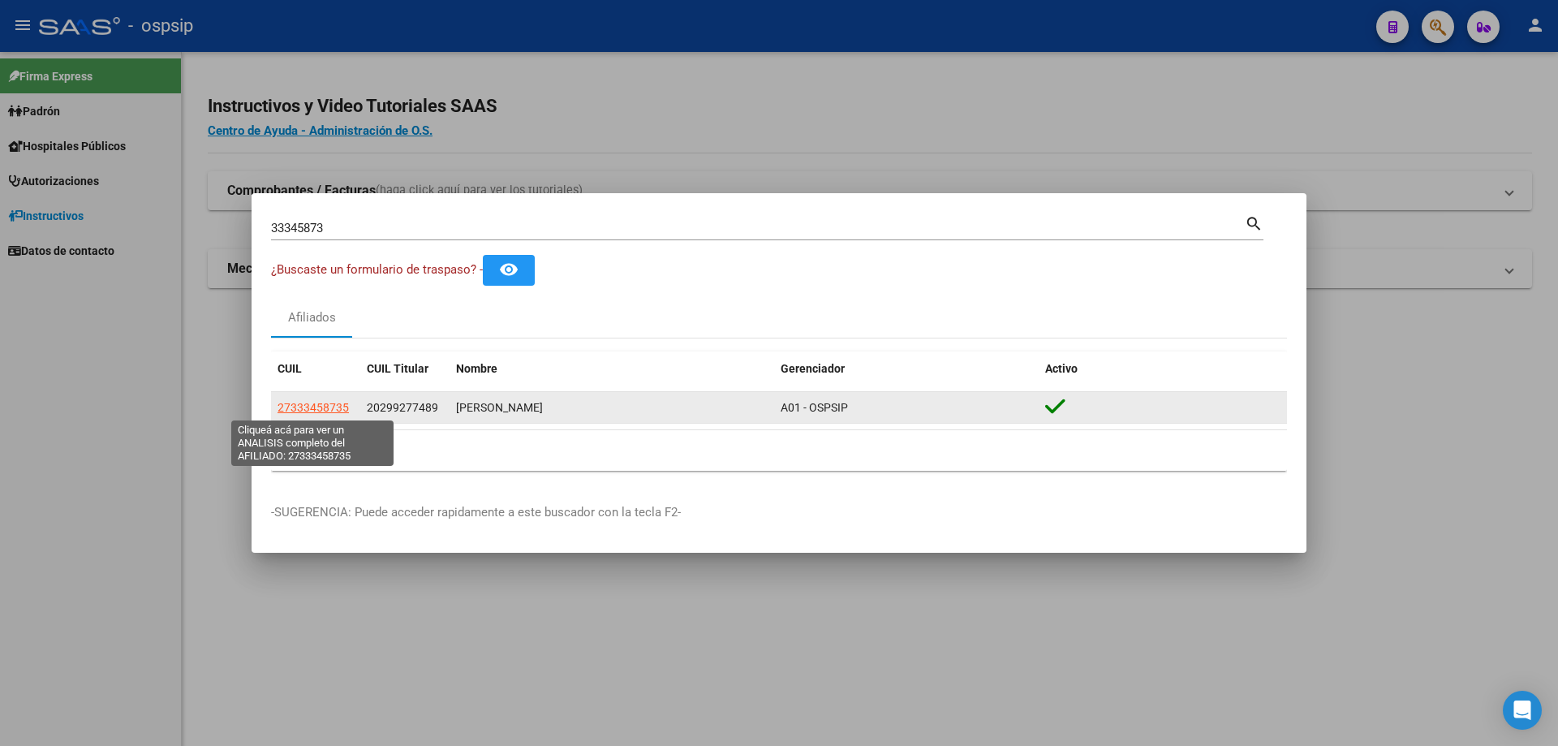
click at [310, 405] on span "27333458735" at bounding box center [313, 407] width 71 height 13
type textarea "27333458735"
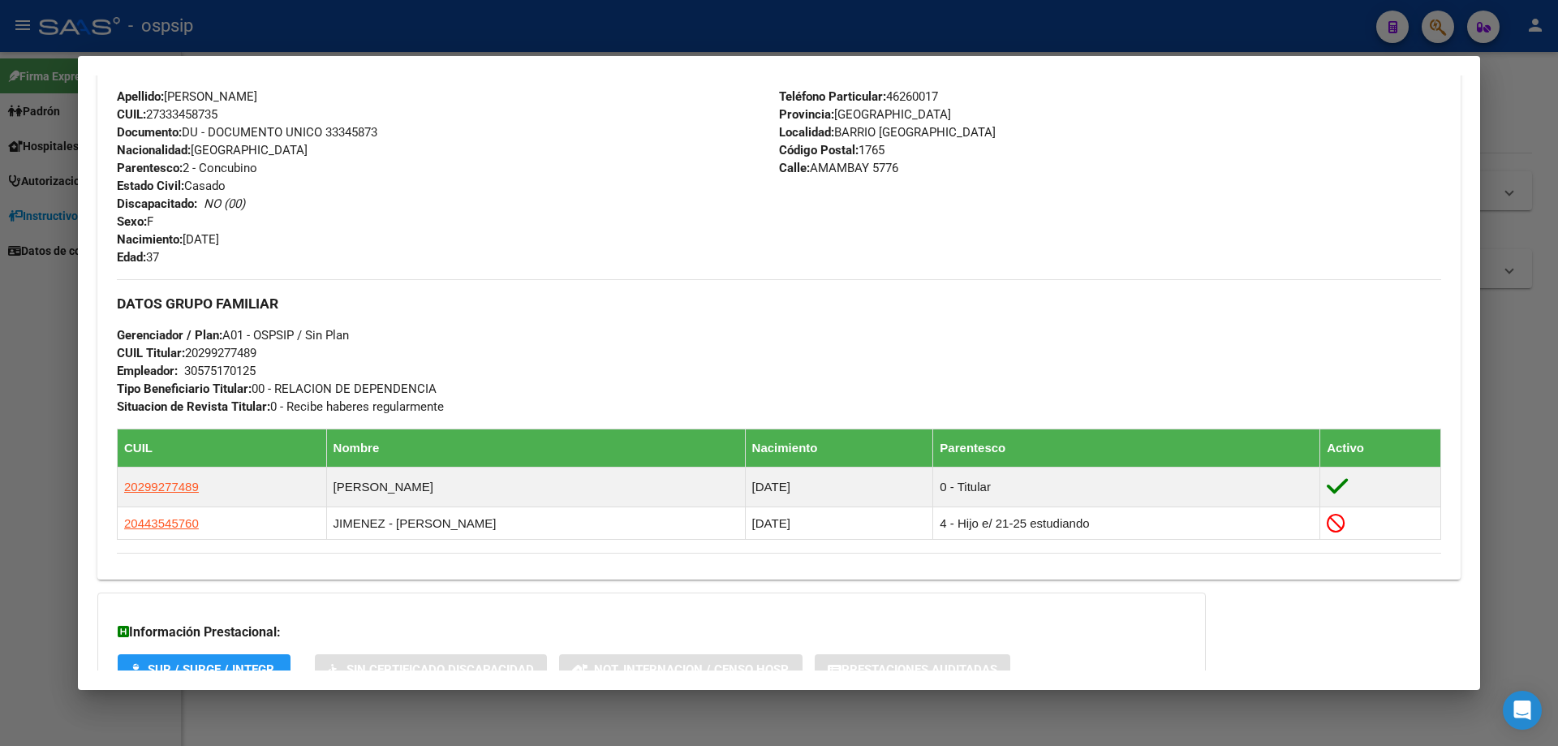
scroll to position [721, 0]
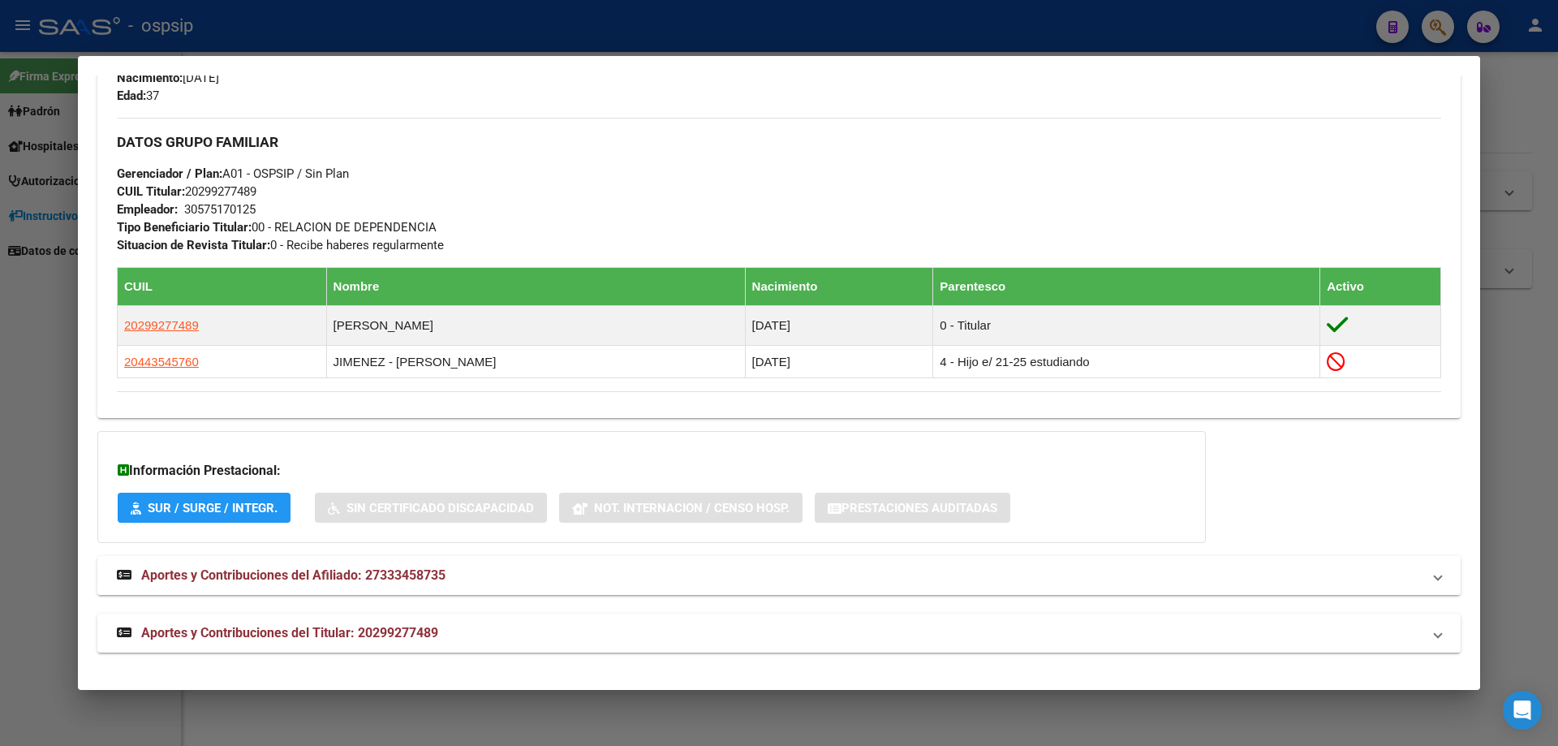
click at [292, 583] on span "Aportes y Contribuciones del Afiliado: 27333458735" at bounding box center [293, 574] width 304 height 15
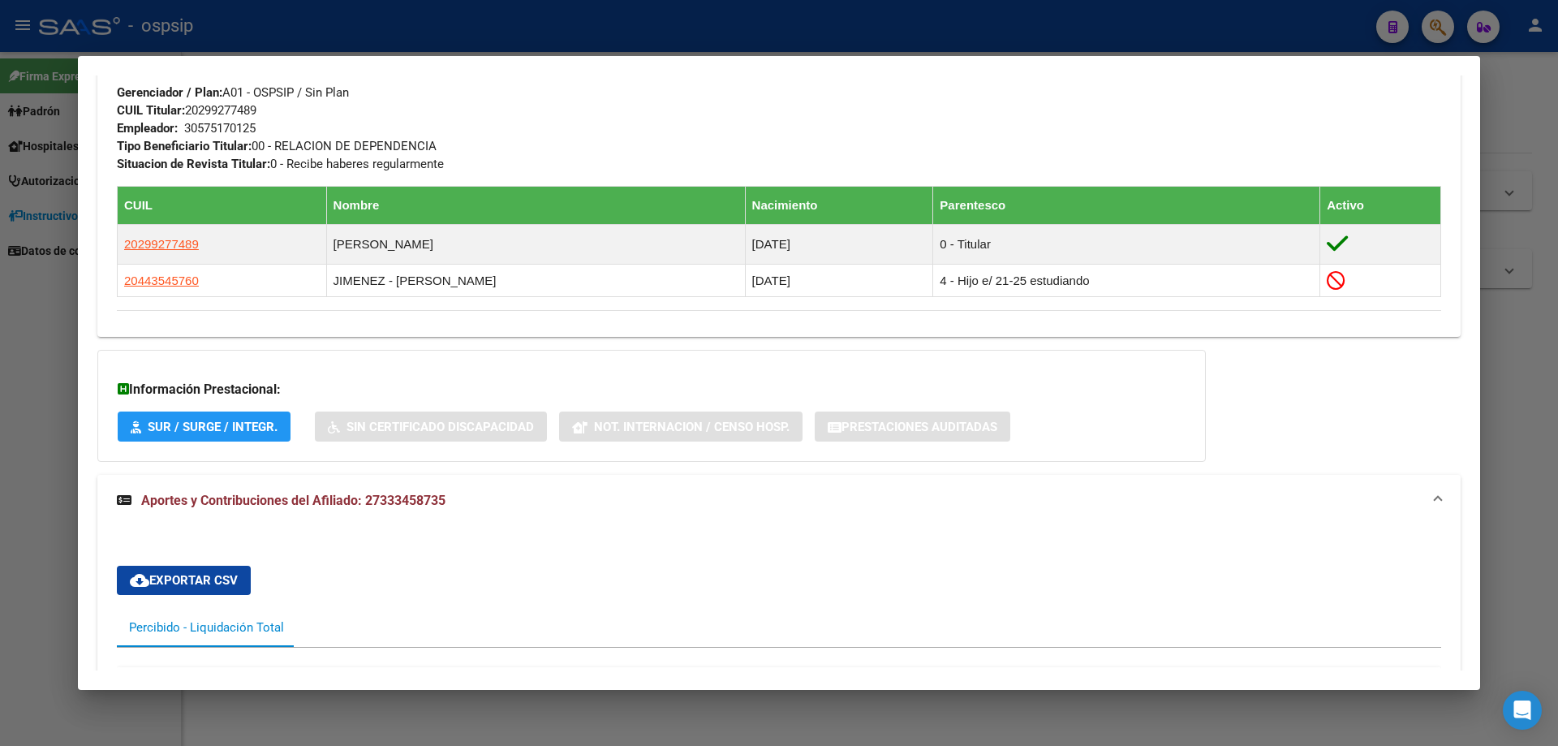
scroll to position [758, 0]
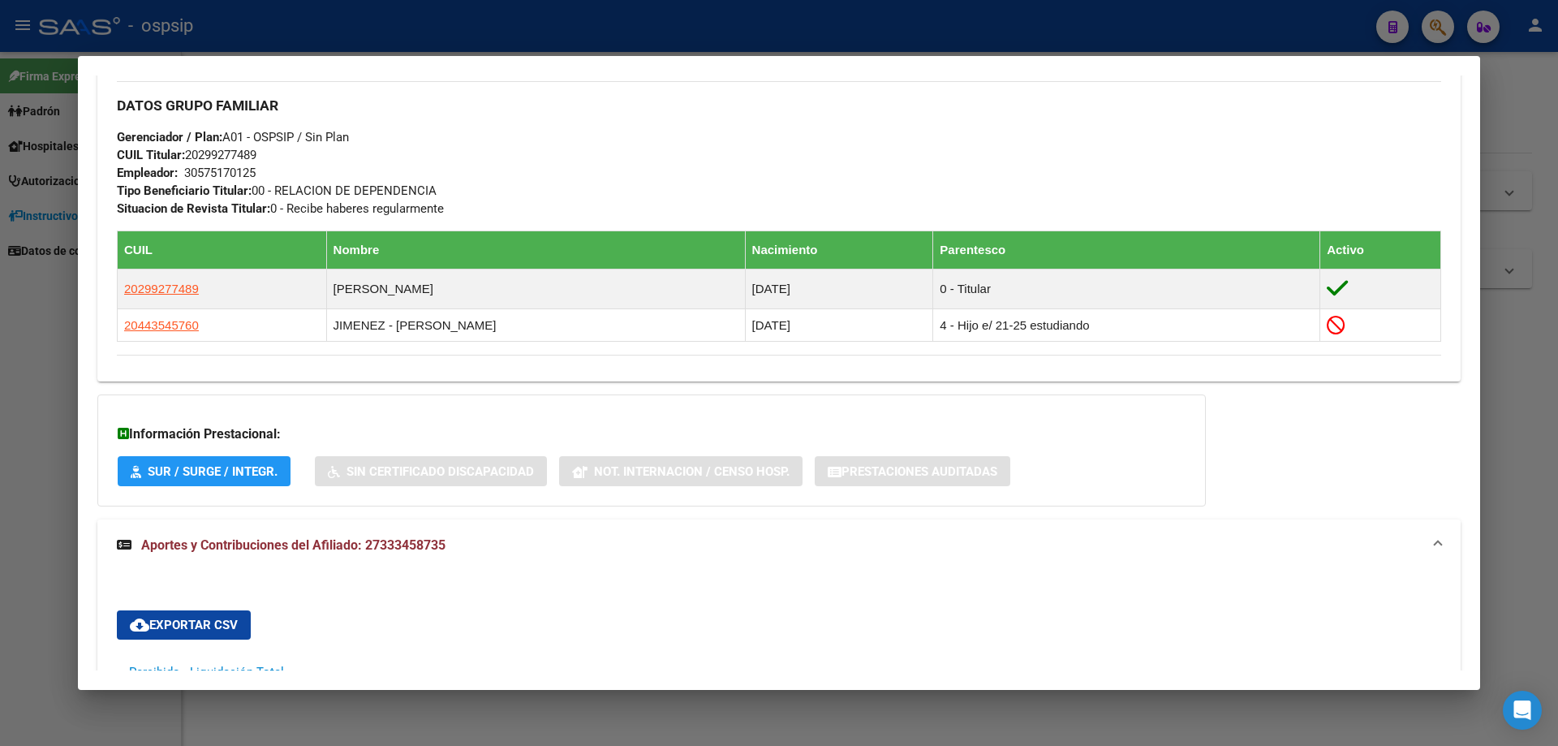
click at [378, 533] on mat-expansion-panel-header "Aportes y Contribuciones del Afiliado: 27333458735" at bounding box center [778, 545] width 1363 height 52
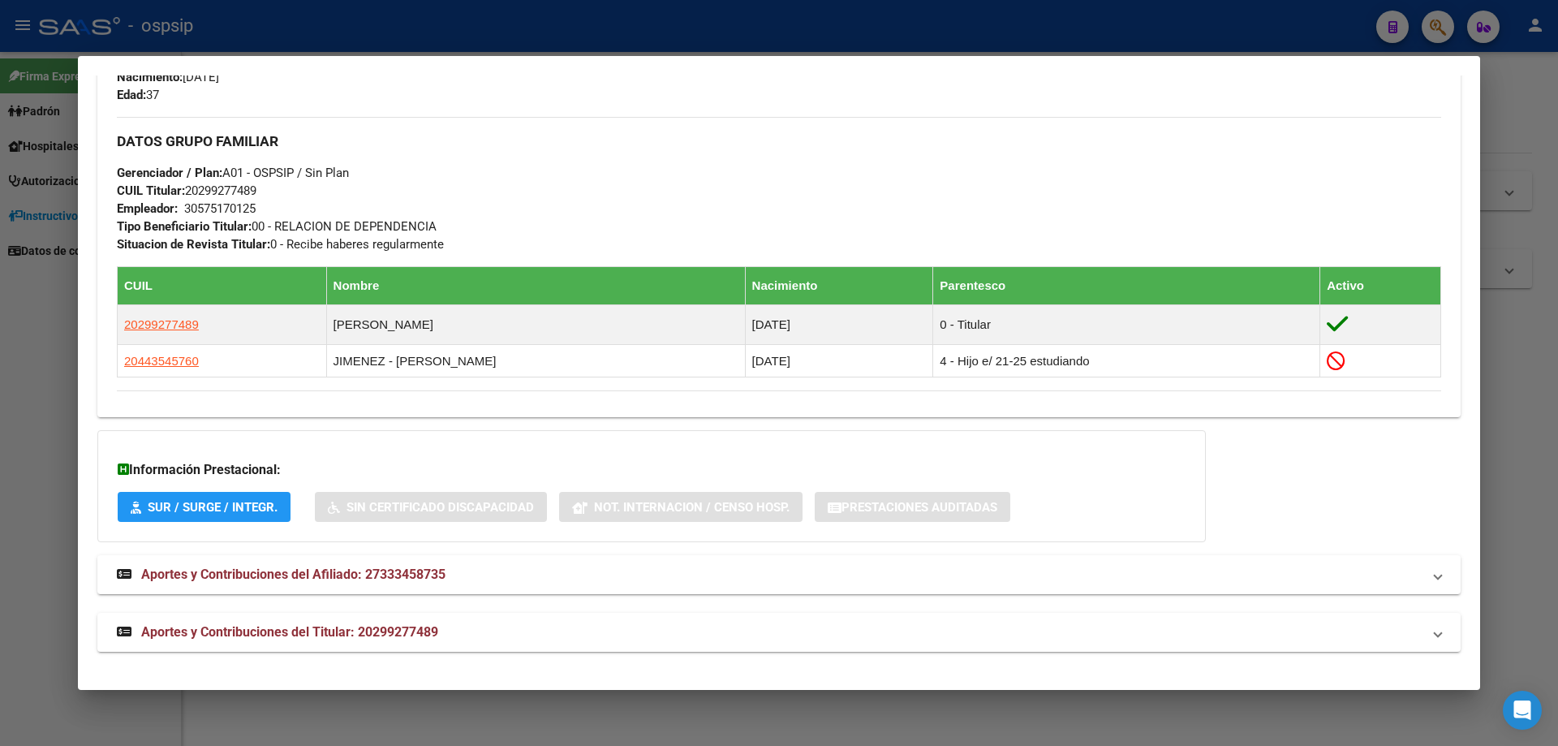
scroll to position [721, 0]
click at [318, 616] on mat-expansion-panel-header "Aportes y Contribuciones del Titular: 20299277489" at bounding box center [778, 632] width 1363 height 39
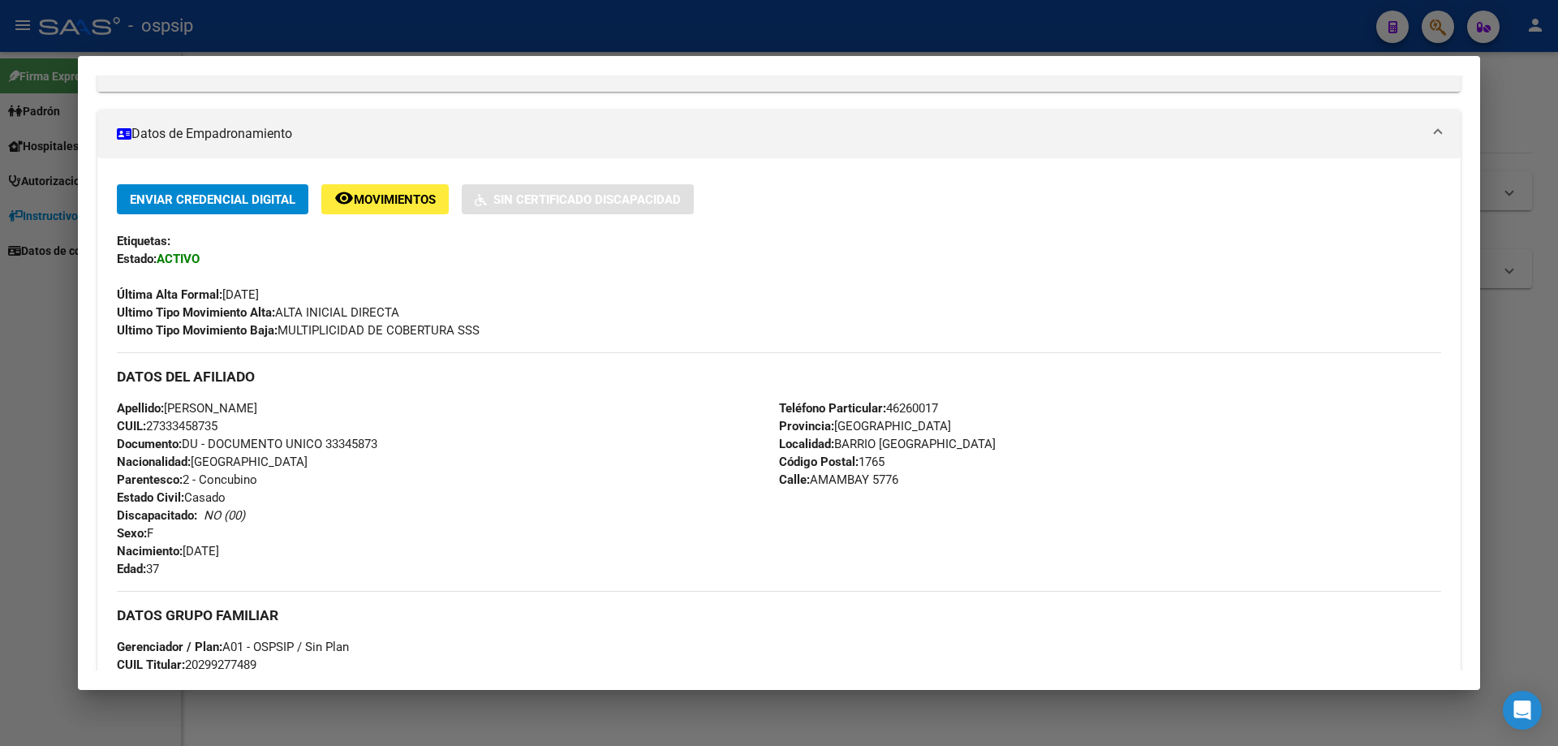
scroll to position [325, 0]
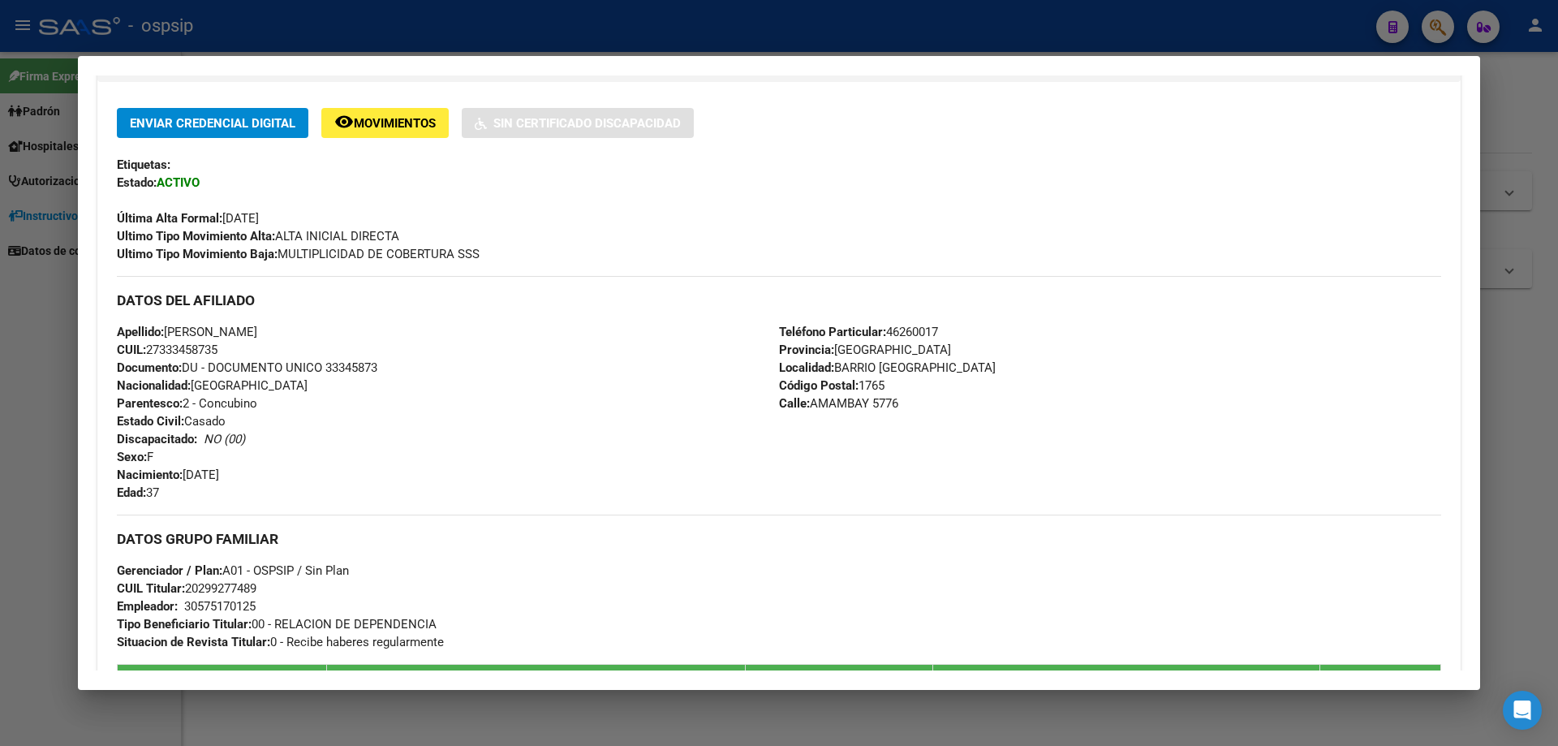
drag, startPoint x: 381, startPoint y: 364, endPoint x: 329, endPoint y: 361, distance: 52.0
click at [329, 361] on span "Documento: DU - DOCUMENTO UNICO 33345873" at bounding box center [247, 367] width 260 height 15
copy span "33345873"
click at [239, 350] on div "Apellido: [PERSON_NAME] CUIL: 27333458735 Documento: DU - DOCUMENTO UNICO 33345…" at bounding box center [448, 412] width 662 height 179
drag, startPoint x: 226, startPoint y: 344, endPoint x: 149, endPoint y: 353, distance: 77.6
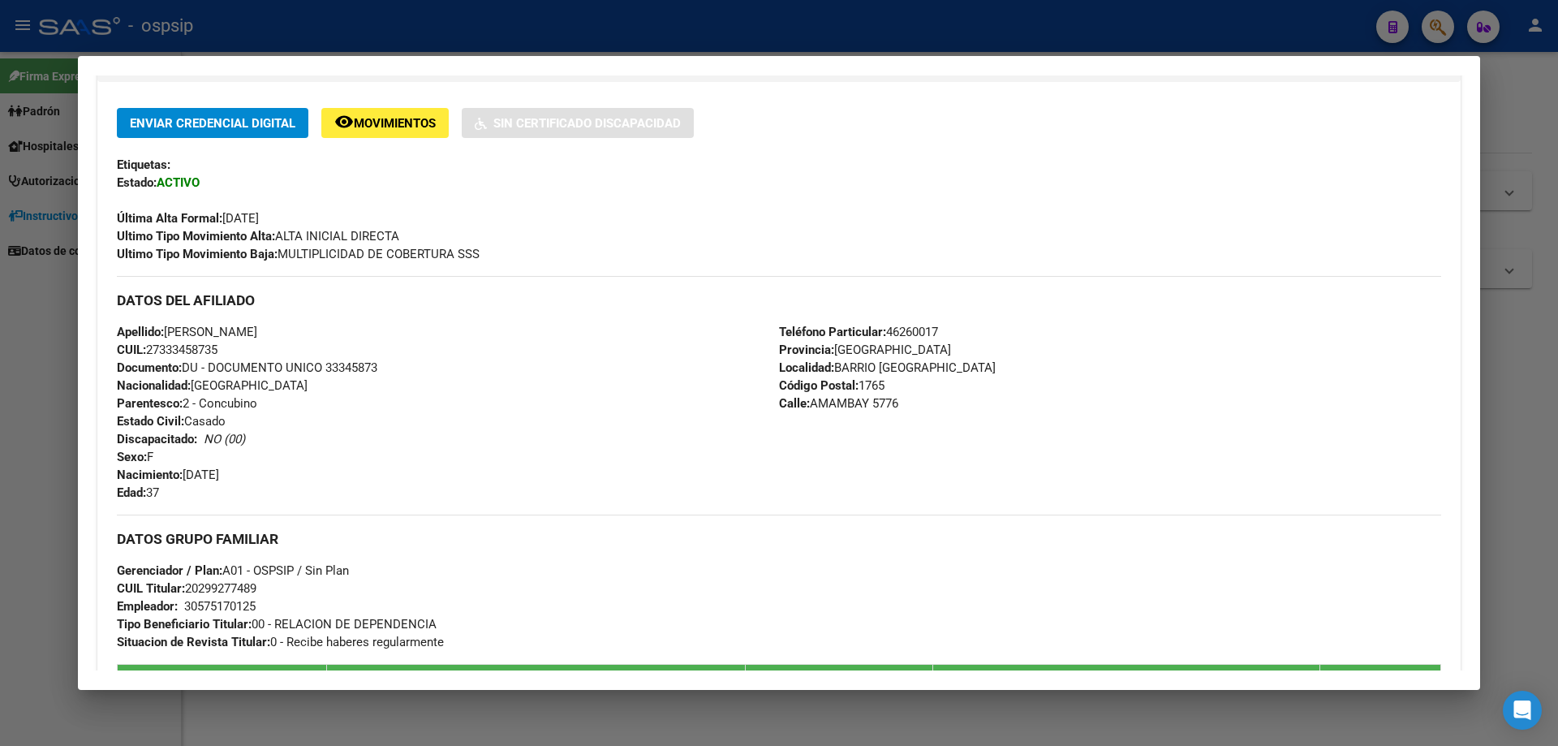
click at [149, 353] on div "Apellido: [PERSON_NAME] CUIL: 27333458735 Documento: DU - DOCUMENTO UNICO 33345…" at bounding box center [448, 412] width 662 height 179
copy span "27333458735"
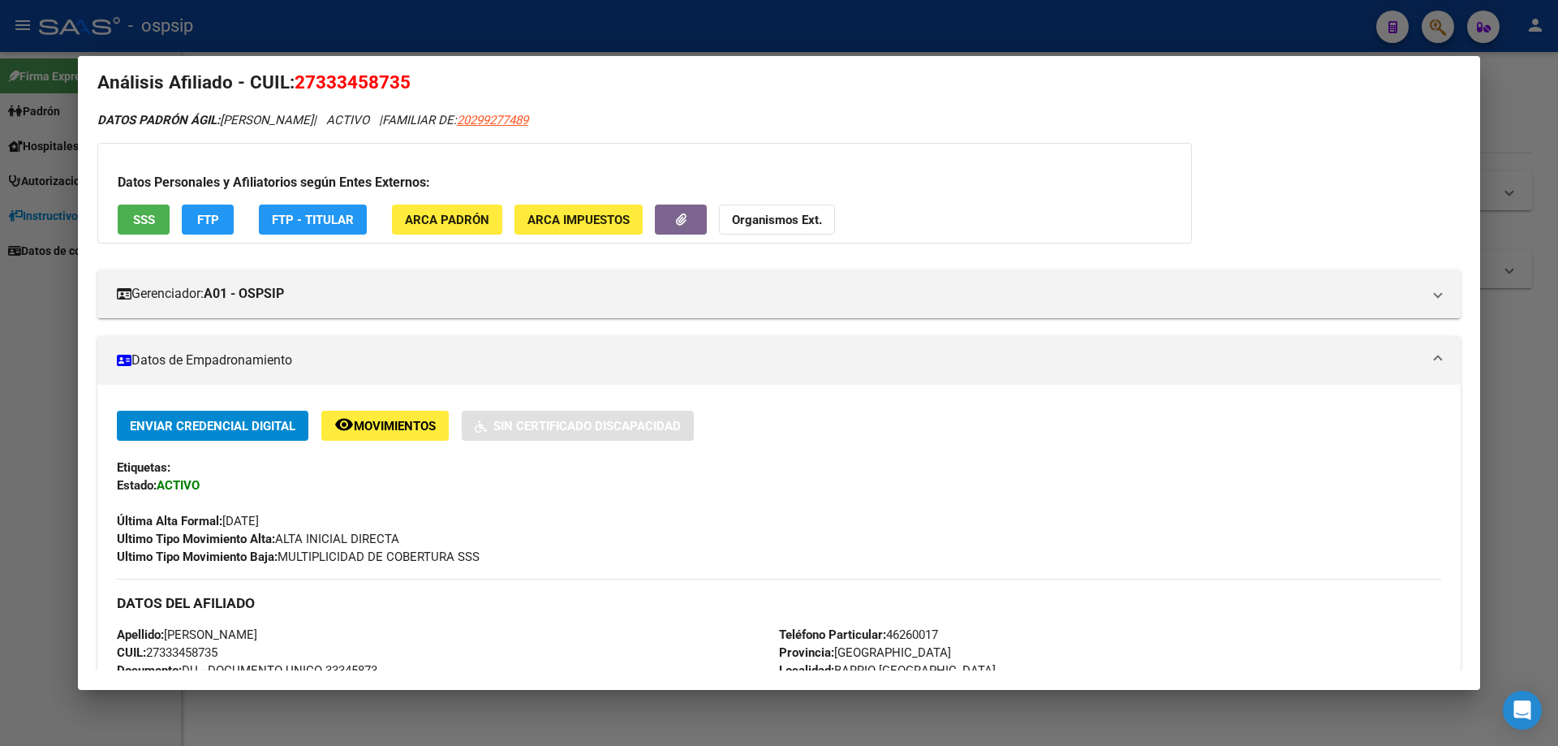
scroll to position [0, 0]
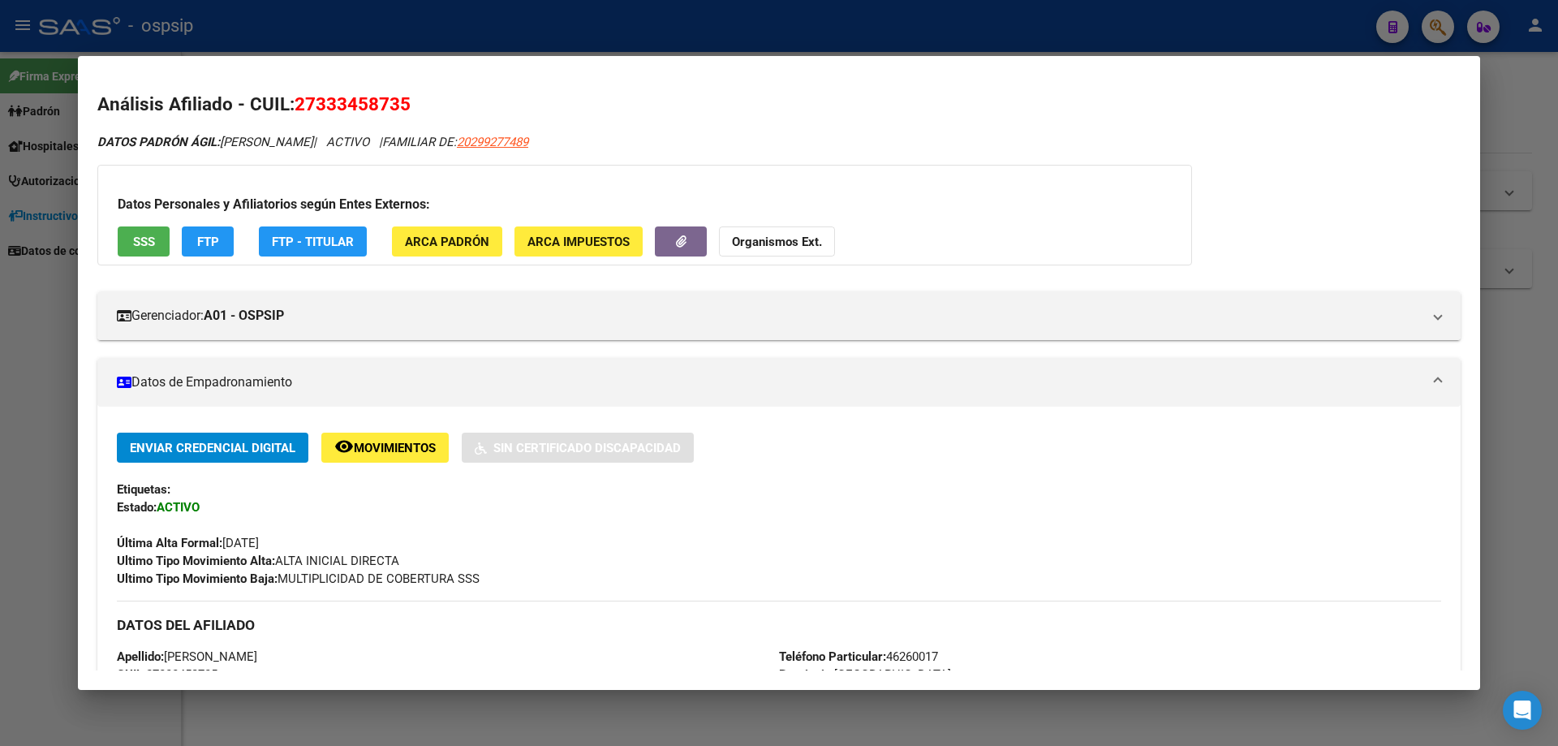
click at [1499, 535] on div at bounding box center [779, 373] width 1558 height 746
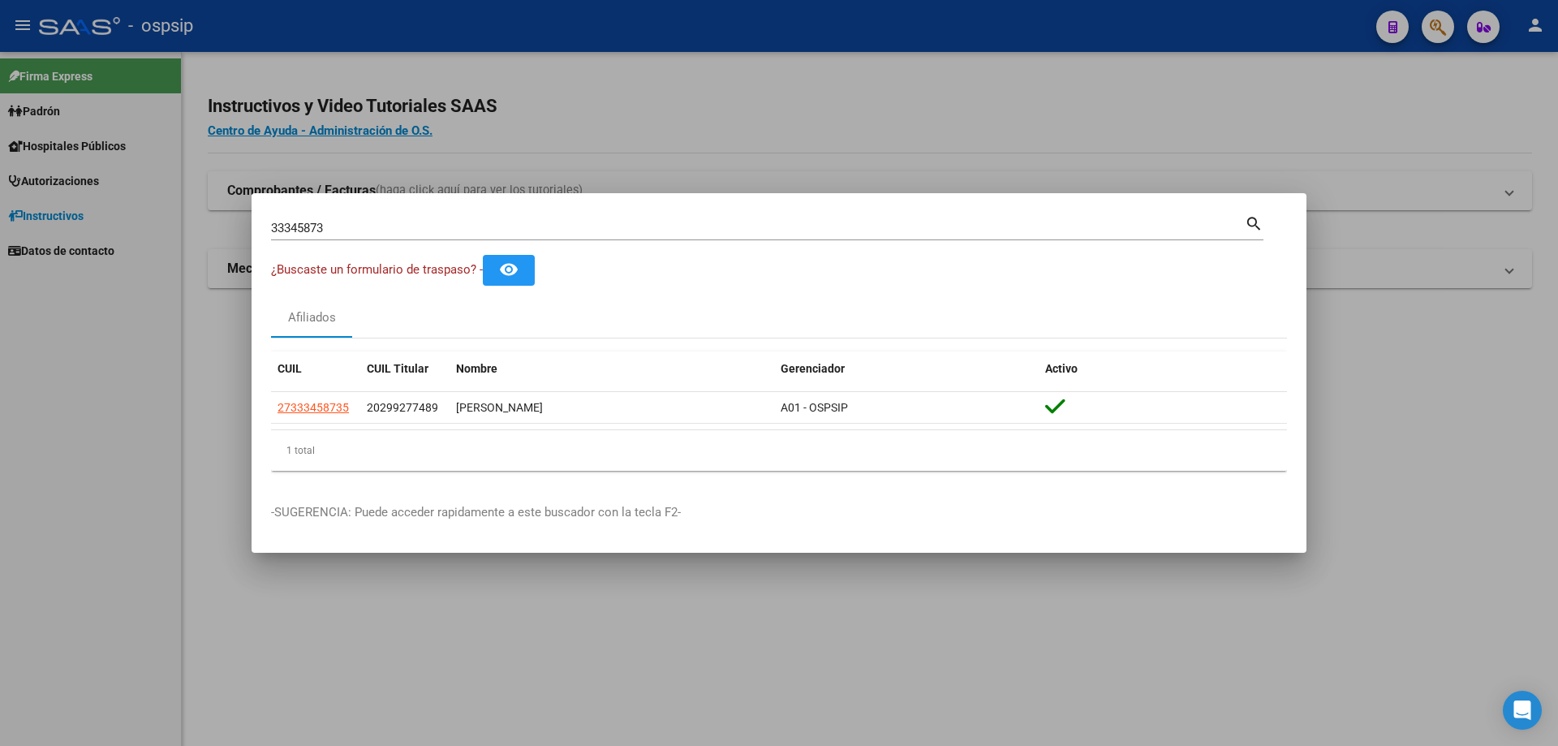
click at [529, 226] on input "33345873" at bounding box center [758, 228] width 974 height 15
type input "3"
type input "59319361"
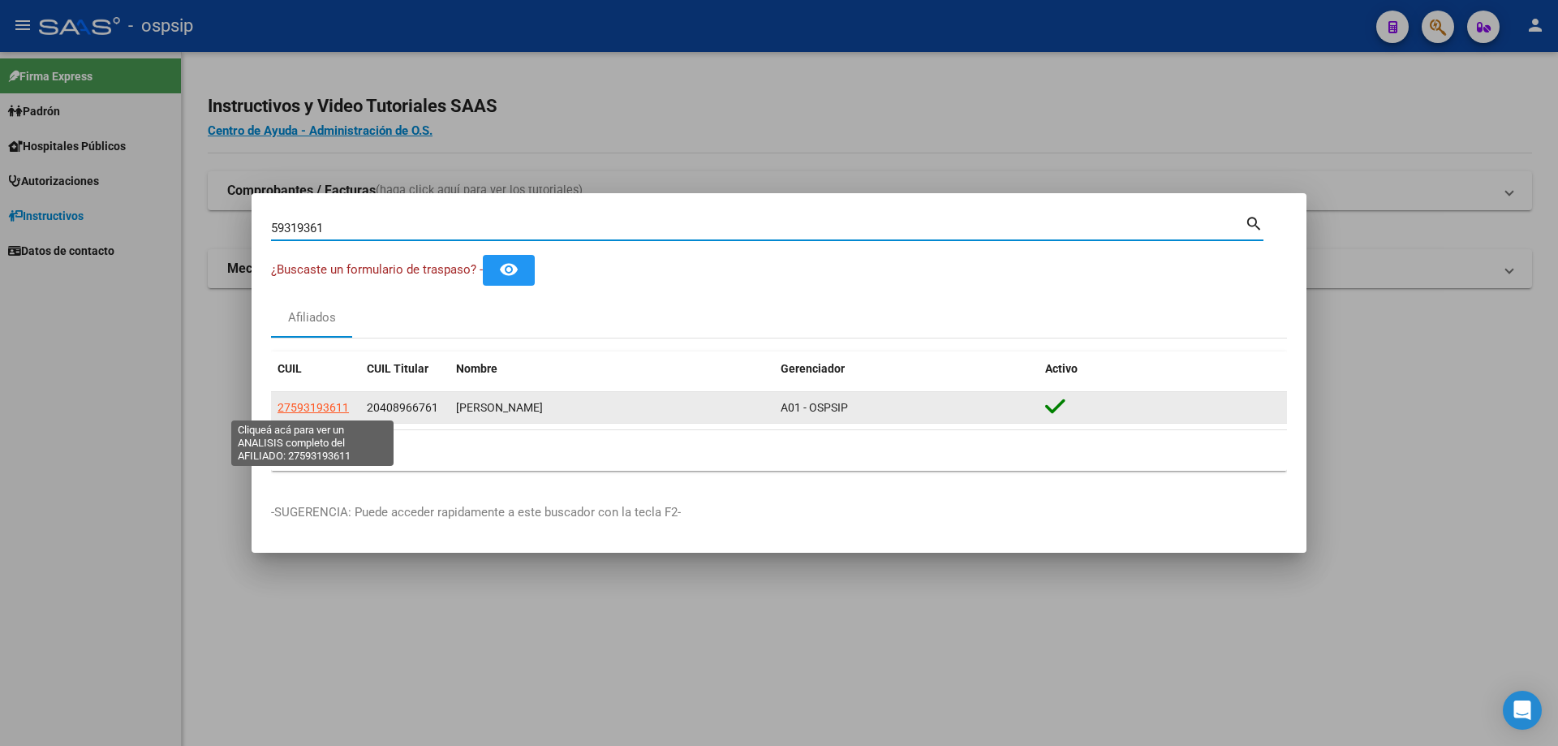
click at [328, 408] on span "27593193611" at bounding box center [313, 407] width 71 height 13
type textarea "27593193611"
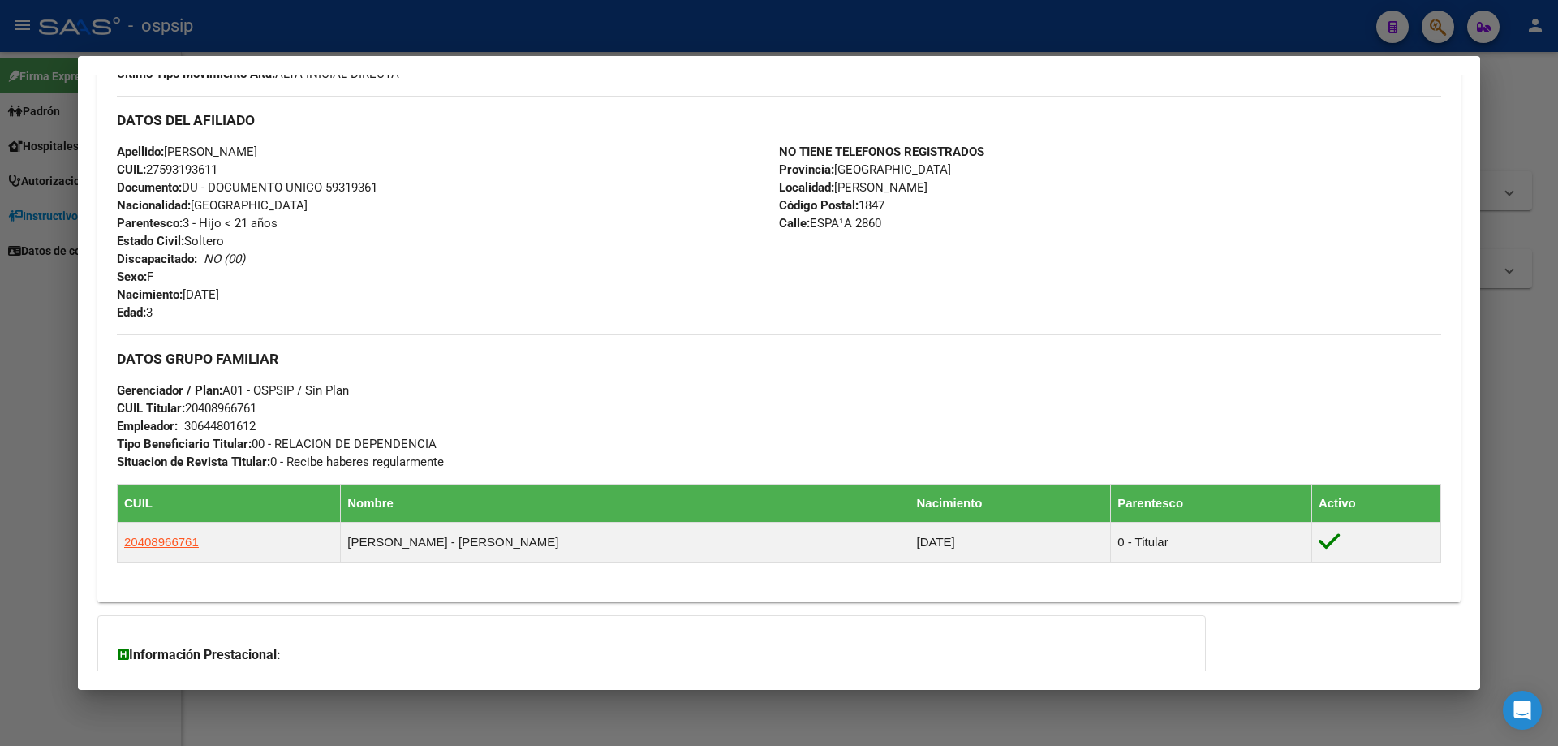
scroll to position [671, 0]
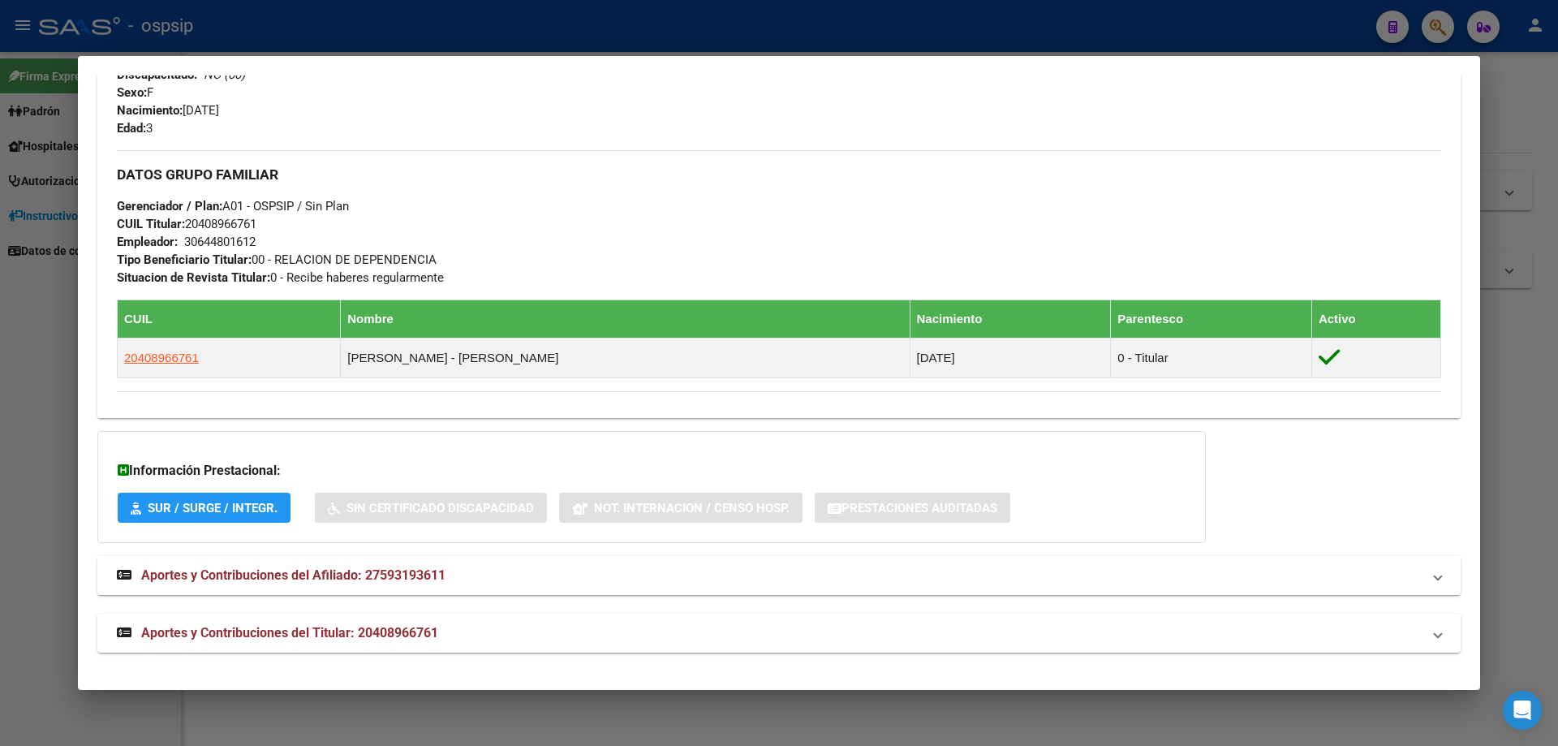
click at [305, 639] on span "Aportes y Contribuciones del Titular: 20408966761" at bounding box center [289, 632] width 297 height 15
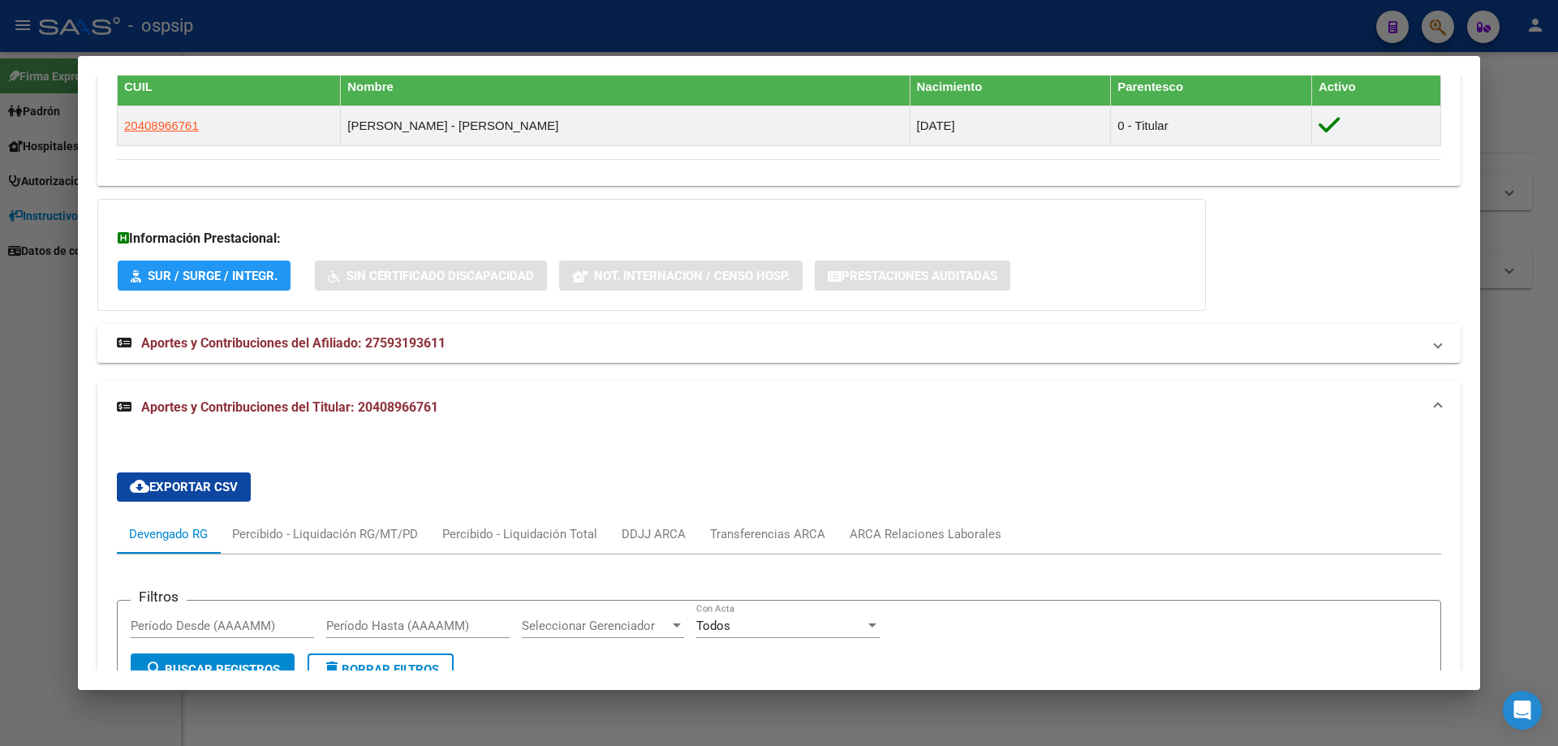
scroll to position [833, 0]
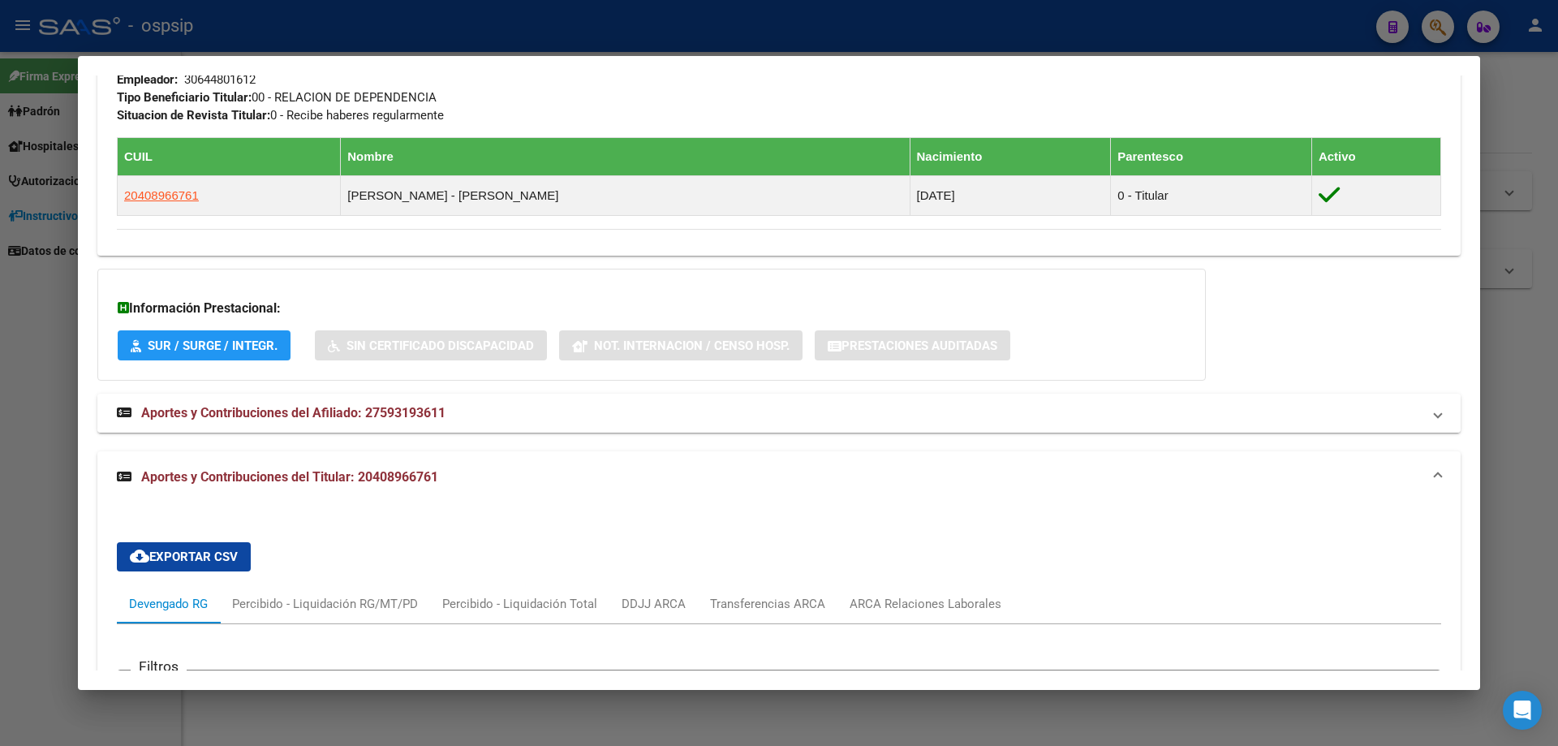
click at [308, 407] on span "Aportes y Contribuciones del Afiliado: 27593193611" at bounding box center [293, 412] width 304 height 15
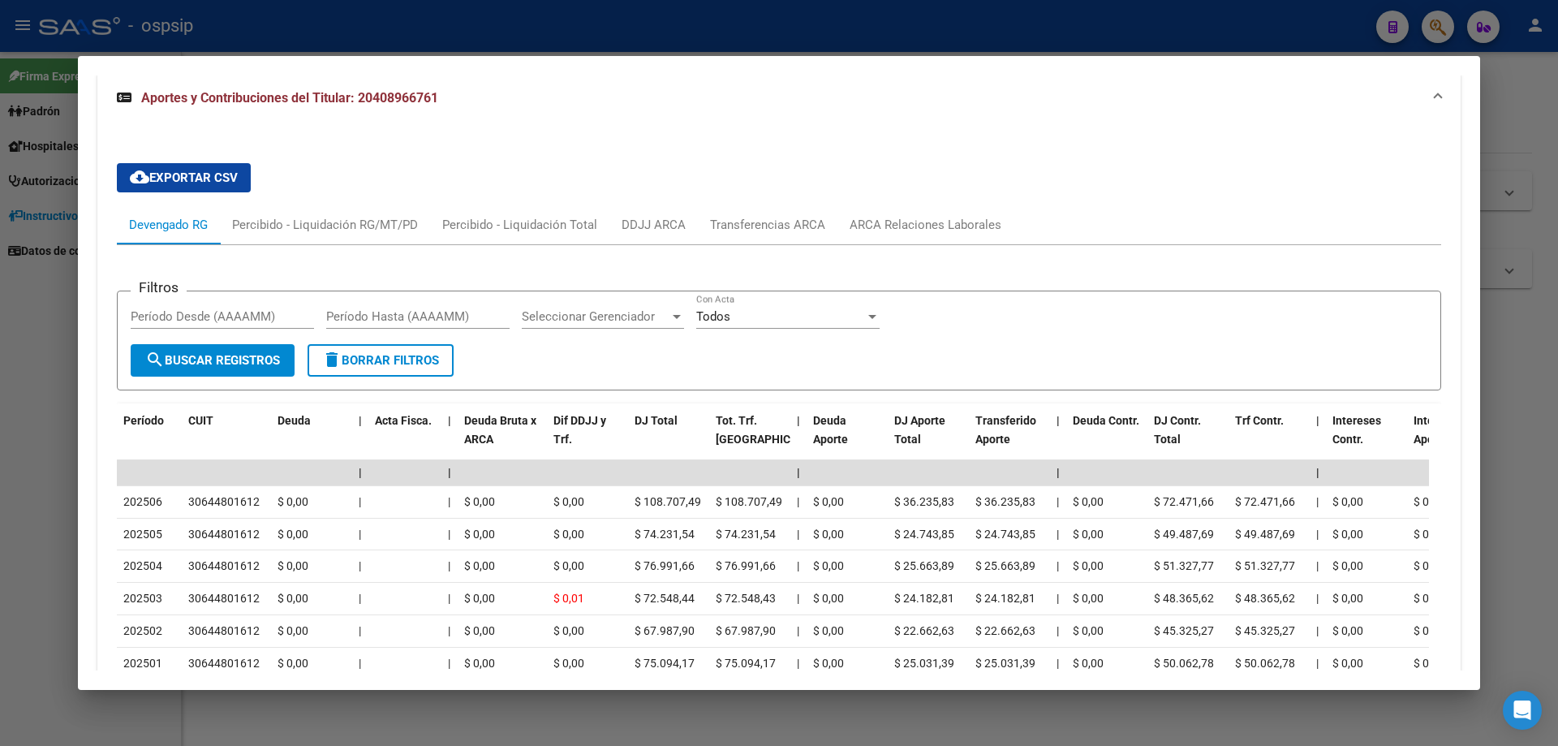
scroll to position [1785, 0]
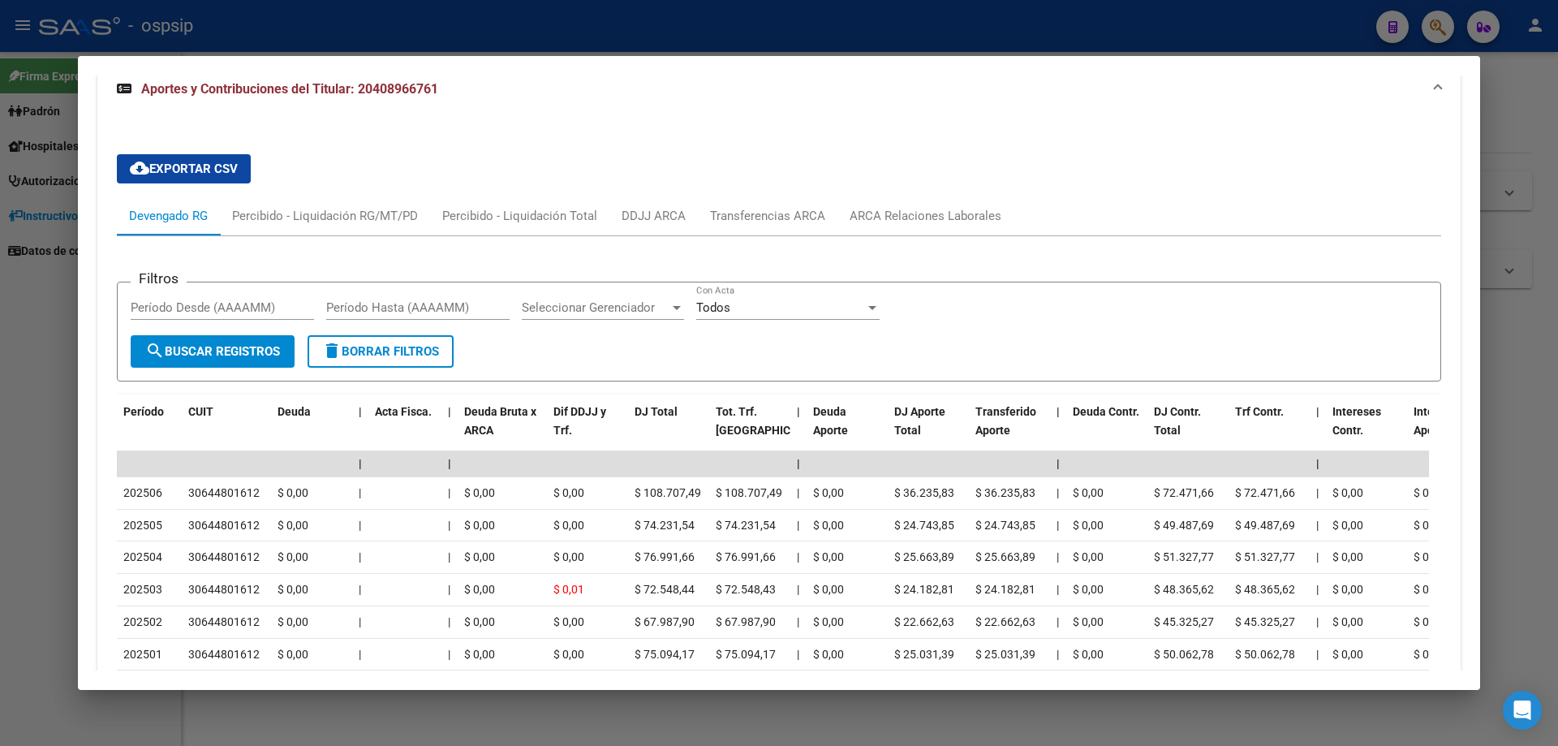
click at [660, 725] on div at bounding box center [779, 373] width 1558 height 746
